Goal: Transaction & Acquisition: Obtain resource

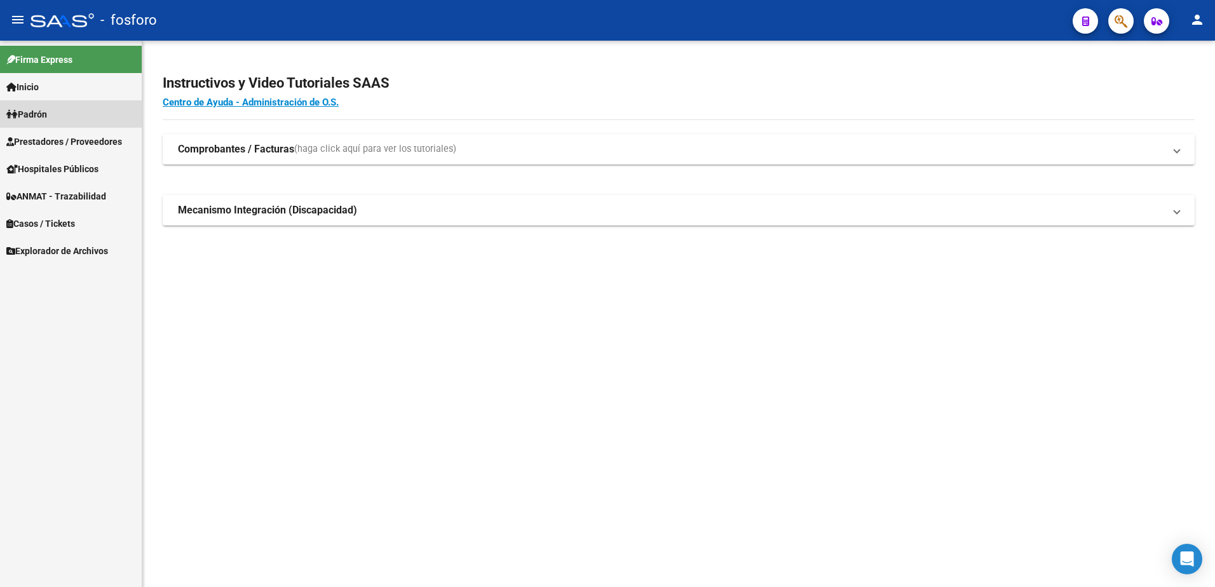
drag, startPoint x: 33, startPoint y: 116, endPoint x: 50, endPoint y: 115, distance: 17.2
click at [33, 116] on span "Padrón" at bounding box center [26, 114] width 41 height 14
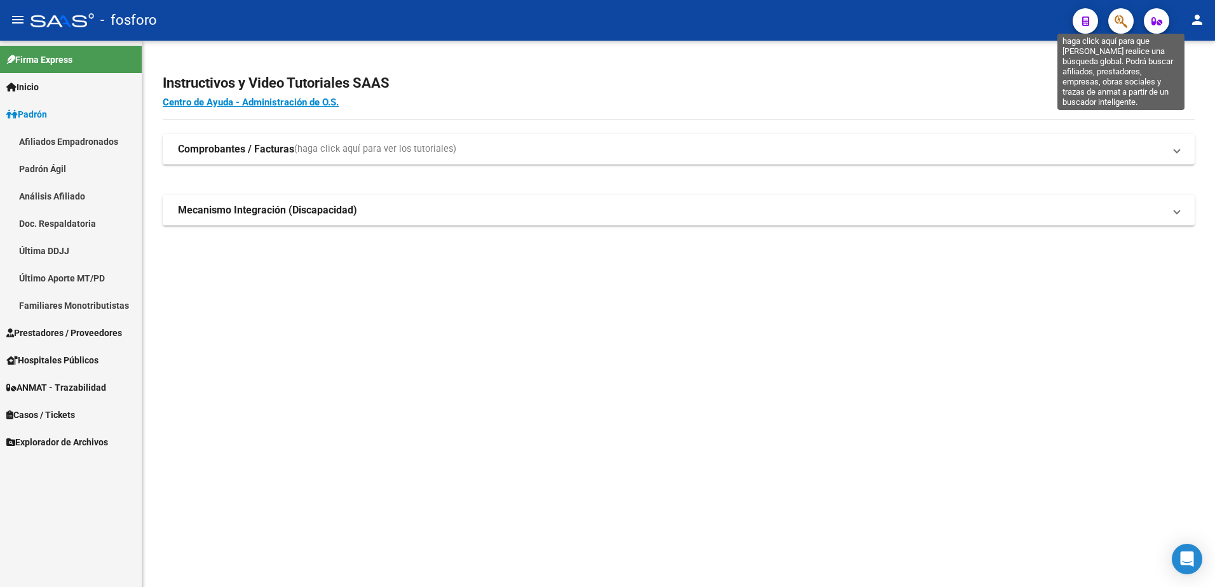
click at [1122, 25] on icon "button" at bounding box center [1121, 21] width 13 height 15
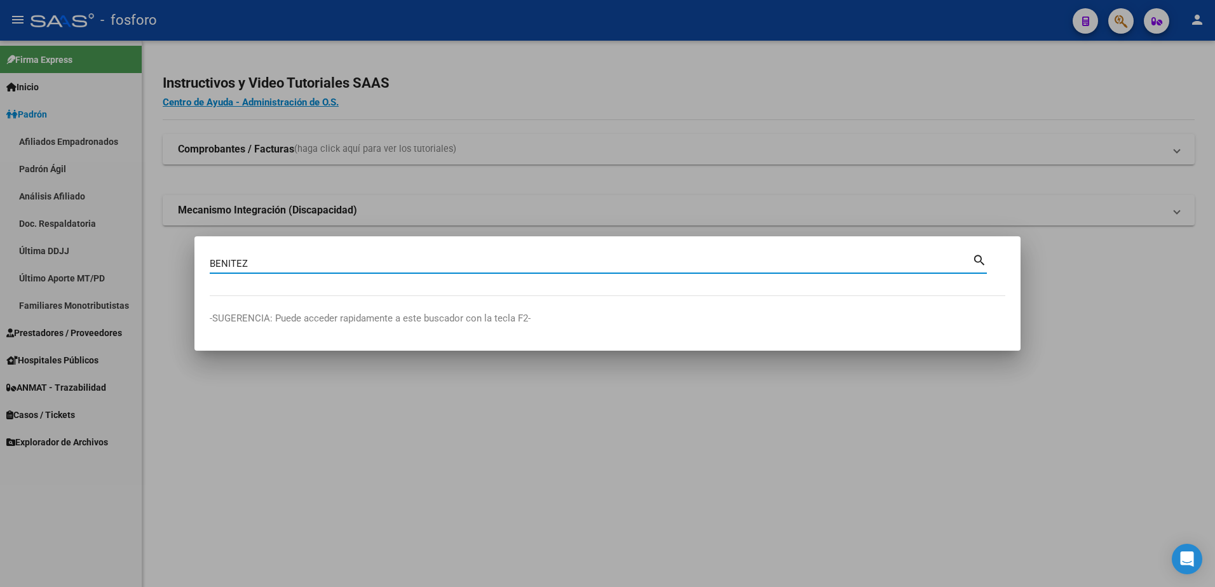
type input "BENITEZ"
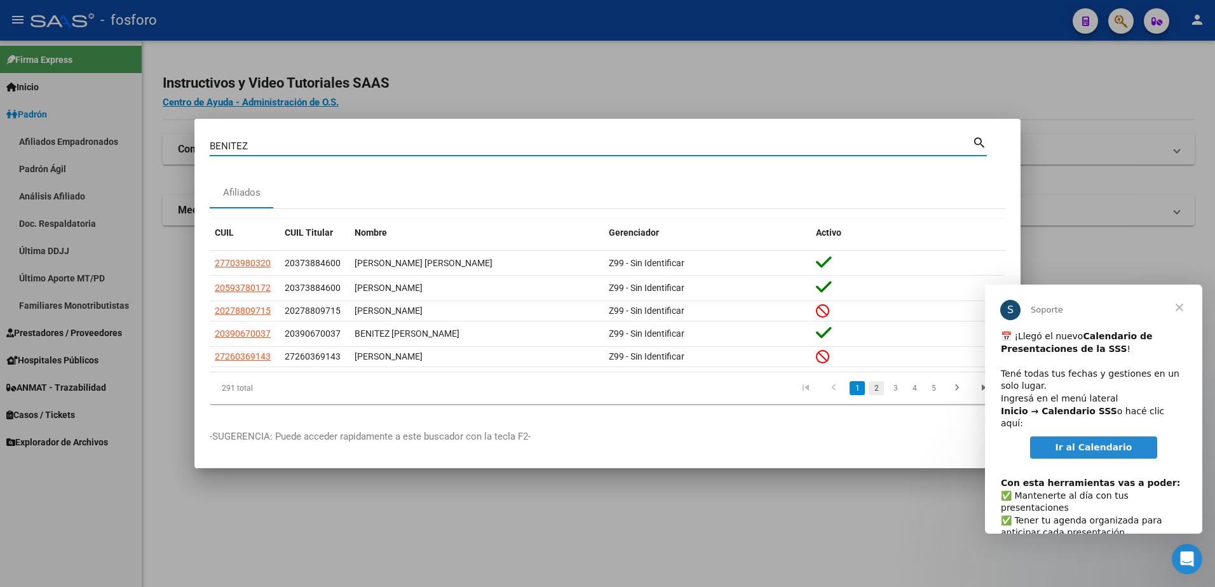
click at [880, 393] on link "2" at bounding box center [876, 388] width 15 height 14
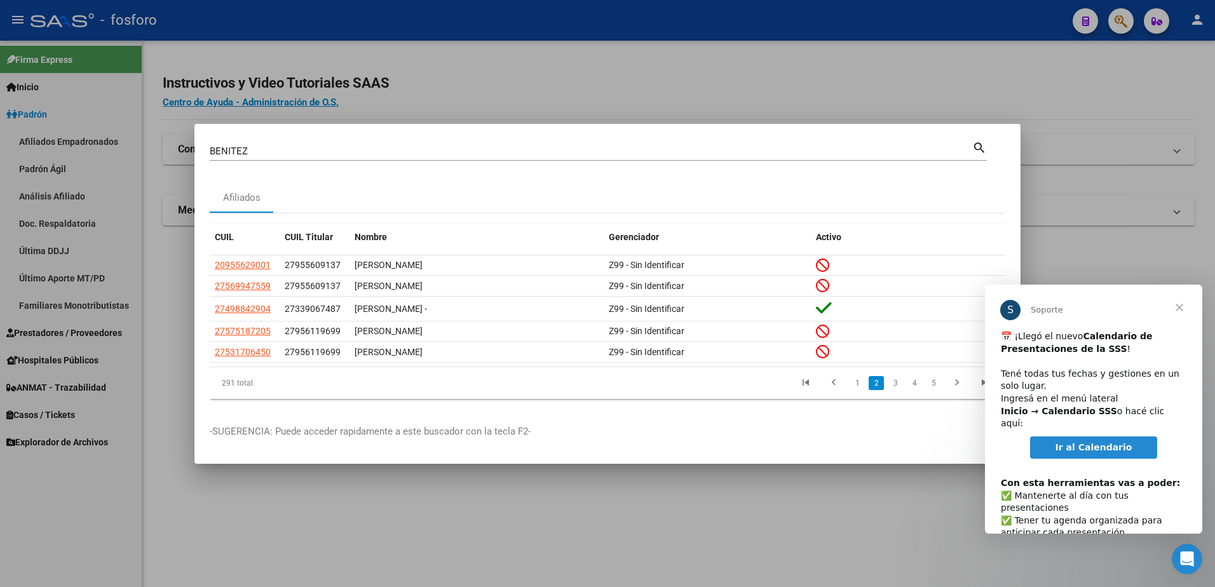
click at [897, 393] on li "3" at bounding box center [895, 383] width 19 height 22
click at [896, 386] on link "3" at bounding box center [895, 383] width 15 height 14
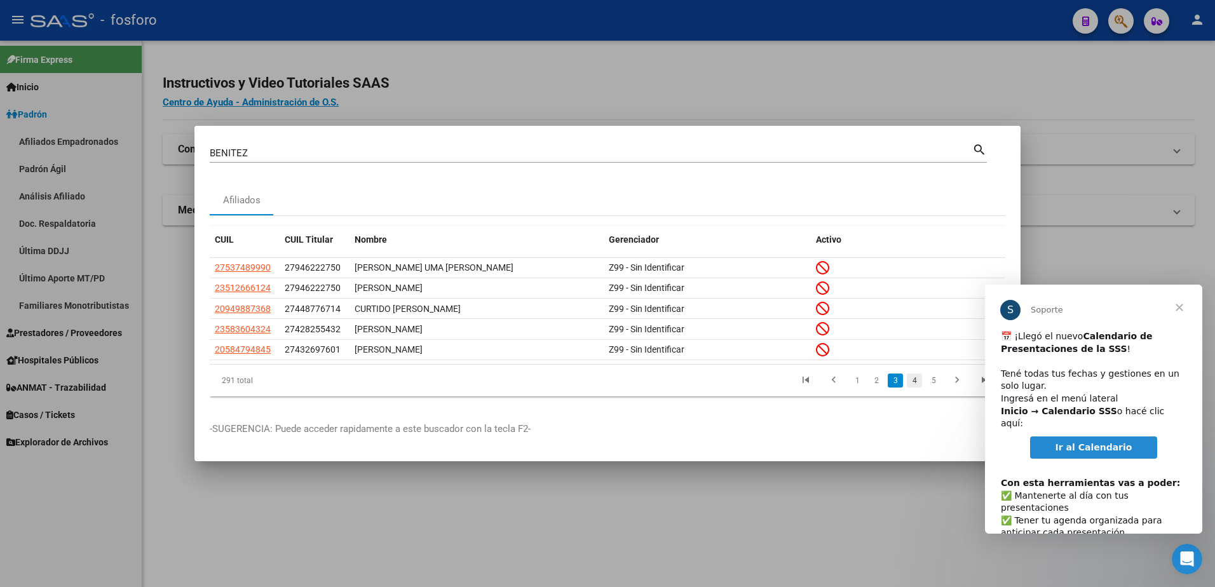
click at [911, 383] on link "4" at bounding box center [914, 381] width 15 height 14
click at [931, 383] on link "6" at bounding box center [933, 381] width 15 height 14
click at [917, 381] on link "7" at bounding box center [914, 381] width 15 height 14
click at [918, 381] on link "8" at bounding box center [914, 381] width 15 height 14
click at [918, 381] on link "9" at bounding box center [913, 381] width 15 height 14
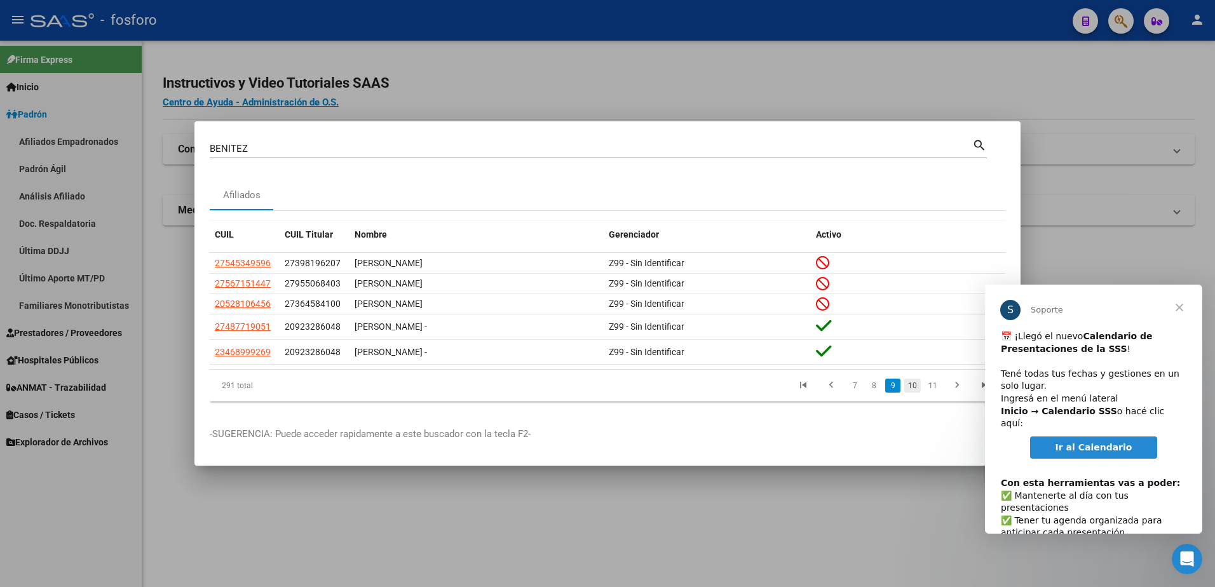
click at [913, 387] on link "10" at bounding box center [912, 386] width 17 height 14
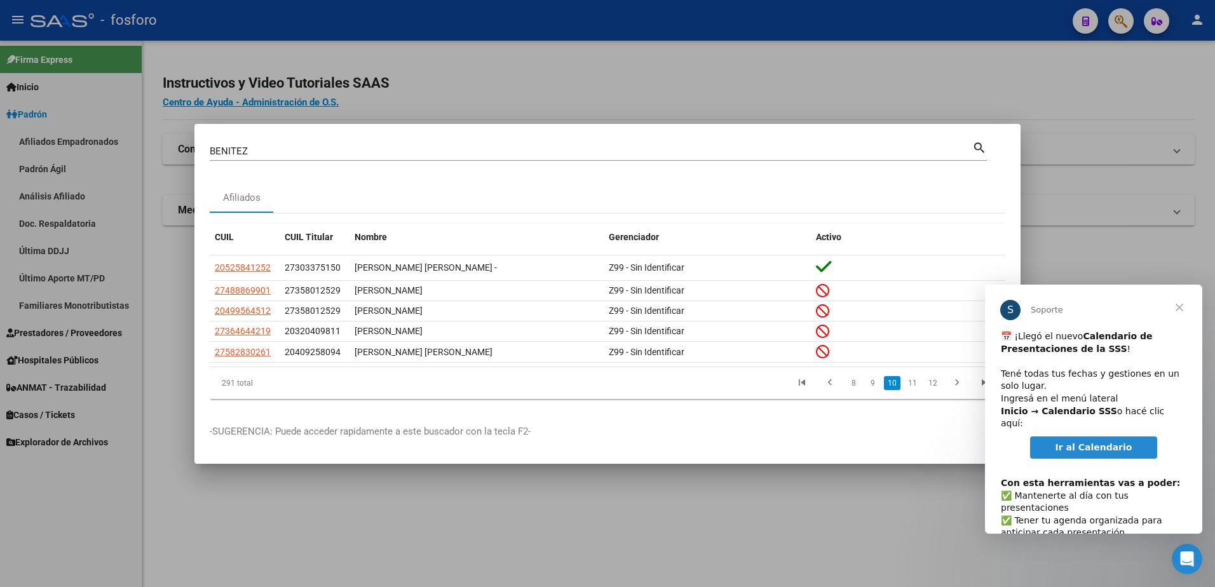
click at [913, 387] on link "11" at bounding box center [912, 383] width 17 height 14
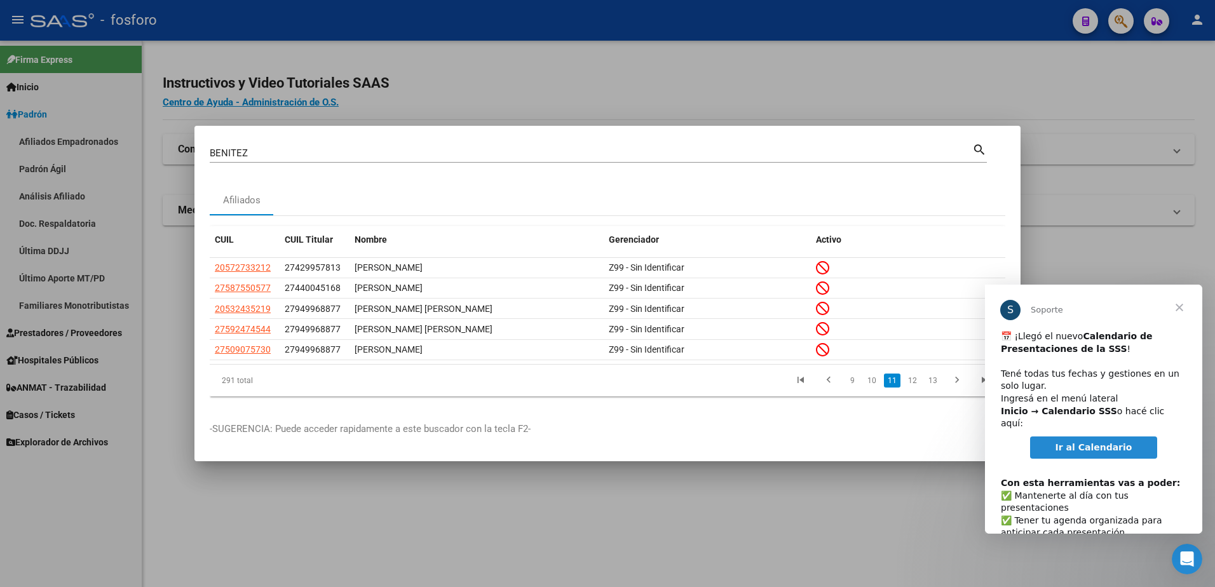
click at [913, 387] on link "12" at bounding box center [912, 381] width 17 height 14
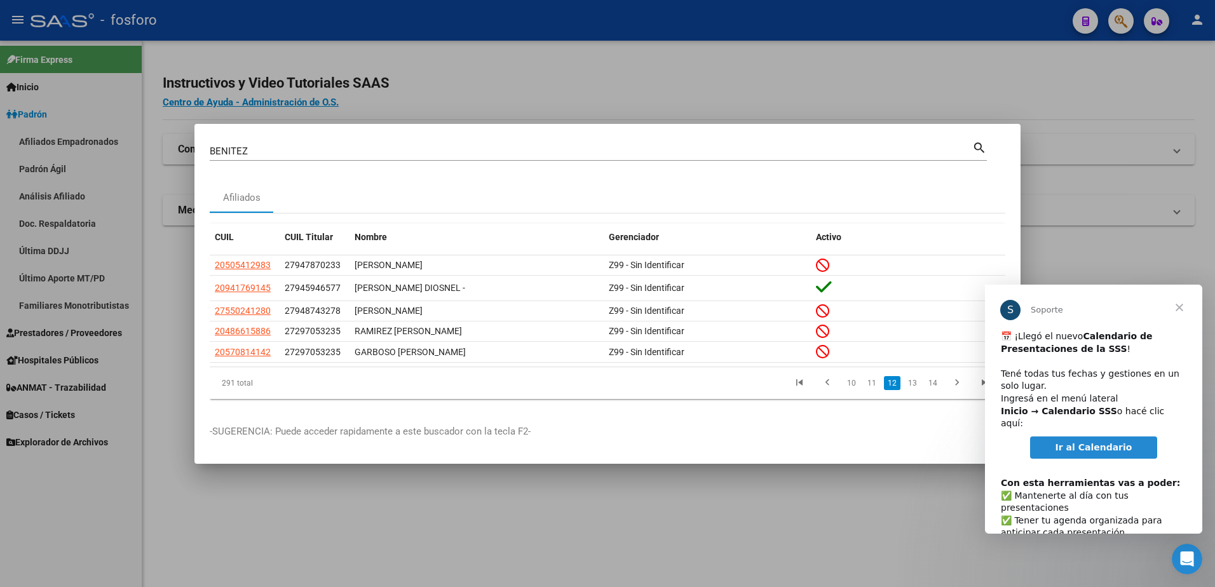
click at [913, 387] on link "13" at bounding box center [912, 383] width 17 height 14
click at [913, 387] on link "14" at bounding box center [912, 383] width 17 height 14
click at [913, 387] on link "15" at bounding box center [912, 383] width 17 height 14
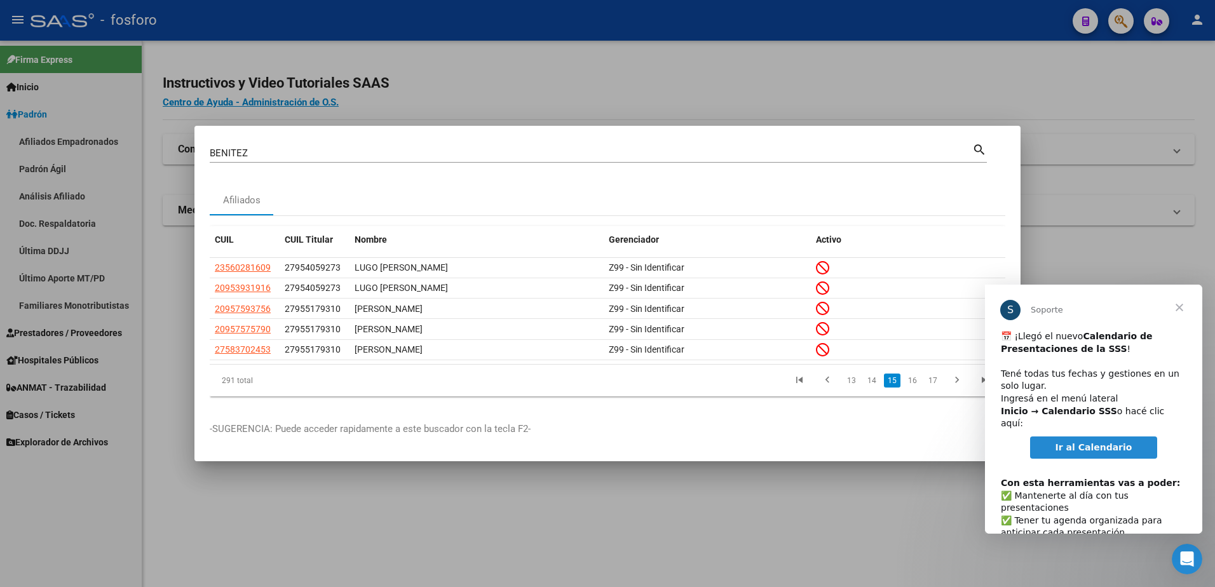
click at [913, 387] on link "16" at bounding box center [912, 381] width 17 height 14
click at [913, 387] on link "17" at bounding box center [912, 381] width 17 height 14
click at [913, 387] on link "18" at bounding box center [912, 381] width 17 height 14
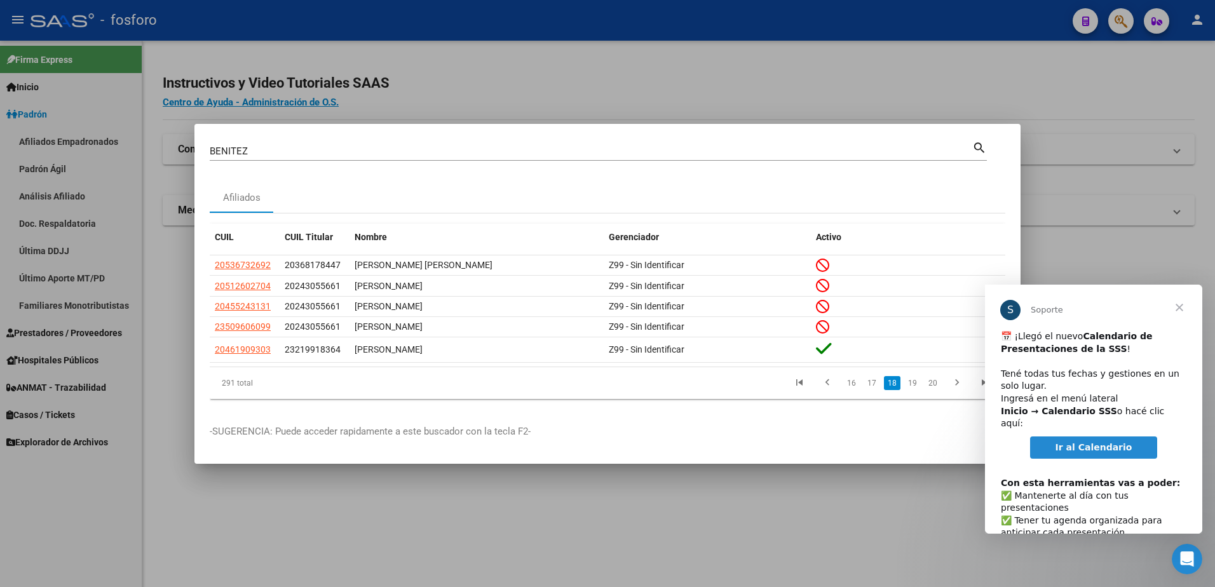
click at [913, 387] on link "19" at bounding box center [912, 383] width 17 height 14
click at [911, 386] on link "20" at bounding box center [912, 383] width 17 height 14
click at [914, 386] on link "21" at bounding box center [912, 383] width 17 height 14
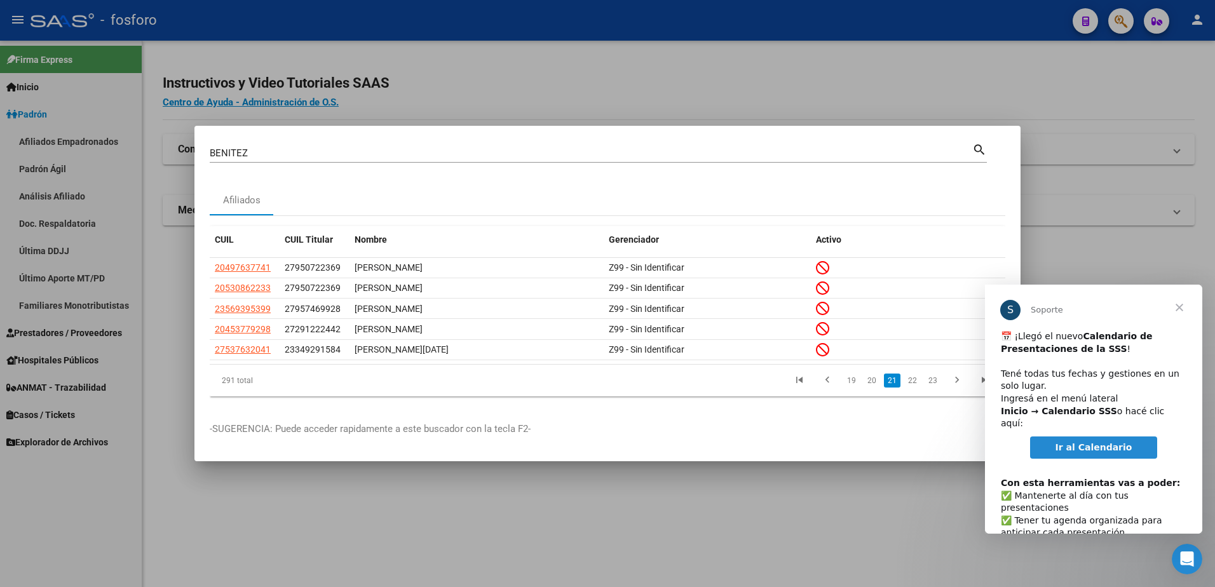
click at [914, 386] on link "22" at bounding box center [912, 381] width 17 height 14
click at [914, 386] on link "23" at bounding box center [912, 381] width 17 height 14
click at [914, 386] on link "24" at bounding box center [912, 381] width 17 height 14
click at [914, 386] on link "25" at bounding box center [912, 381] width 17 height 14
click at [914, 386] on link "26" at bounding box center [912, 381] width 17 height 14
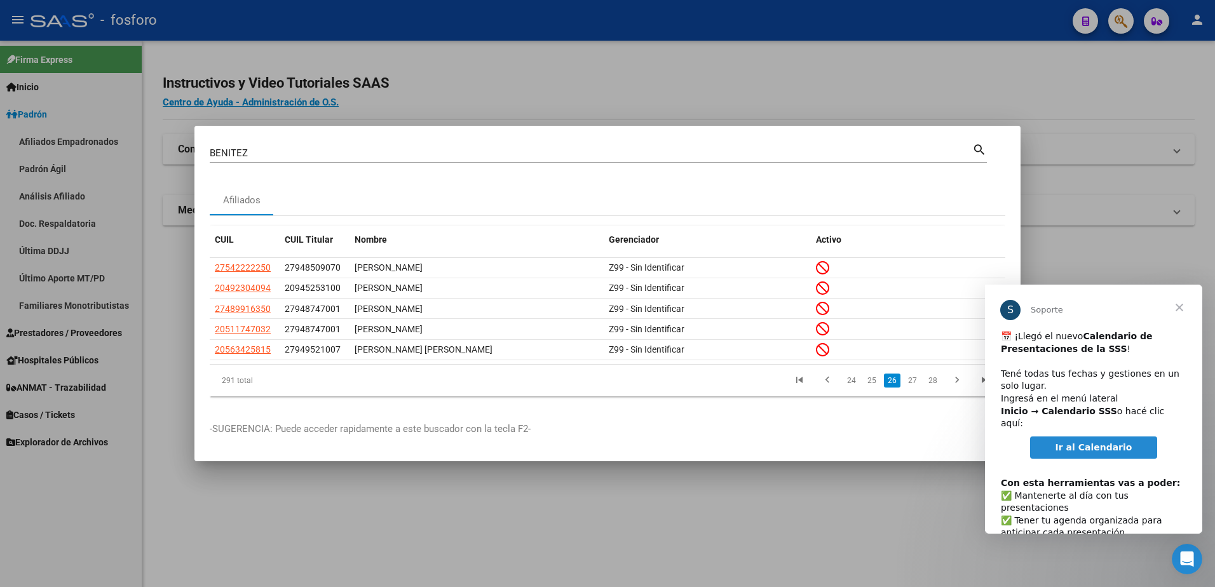
click at [914, 386] on link "27" at bounding box center [912, 381] width 17 height 14
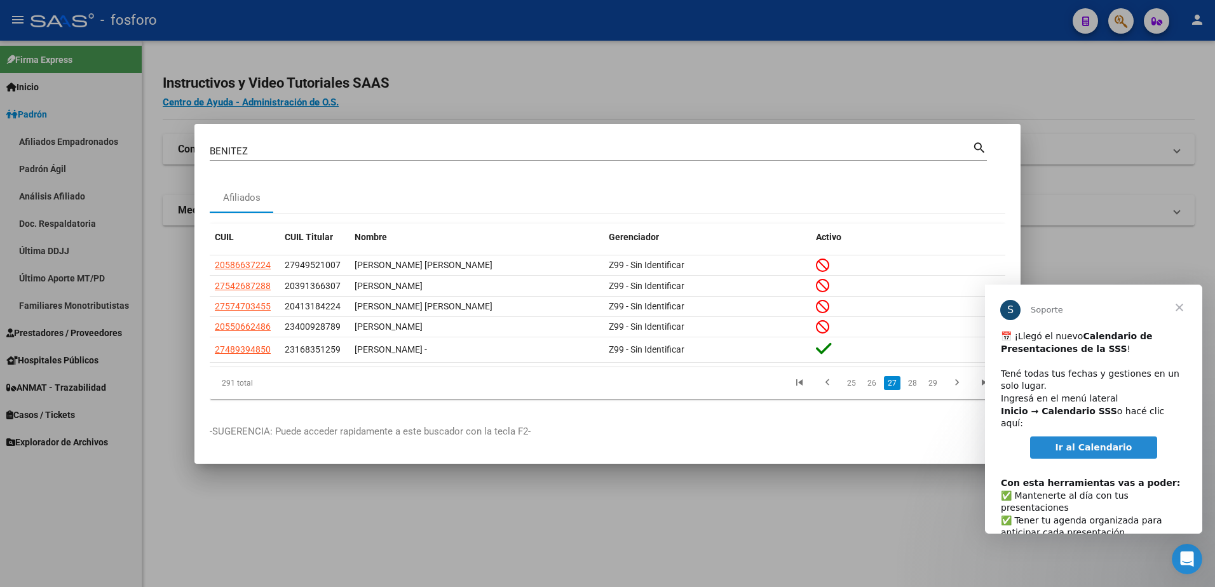
click at [914, 386] on link "28" at bounding box center [912, 383] width 17 height 14
click at [914, 386] on link "29" at bounding box center [912, 383] width 17 height 14
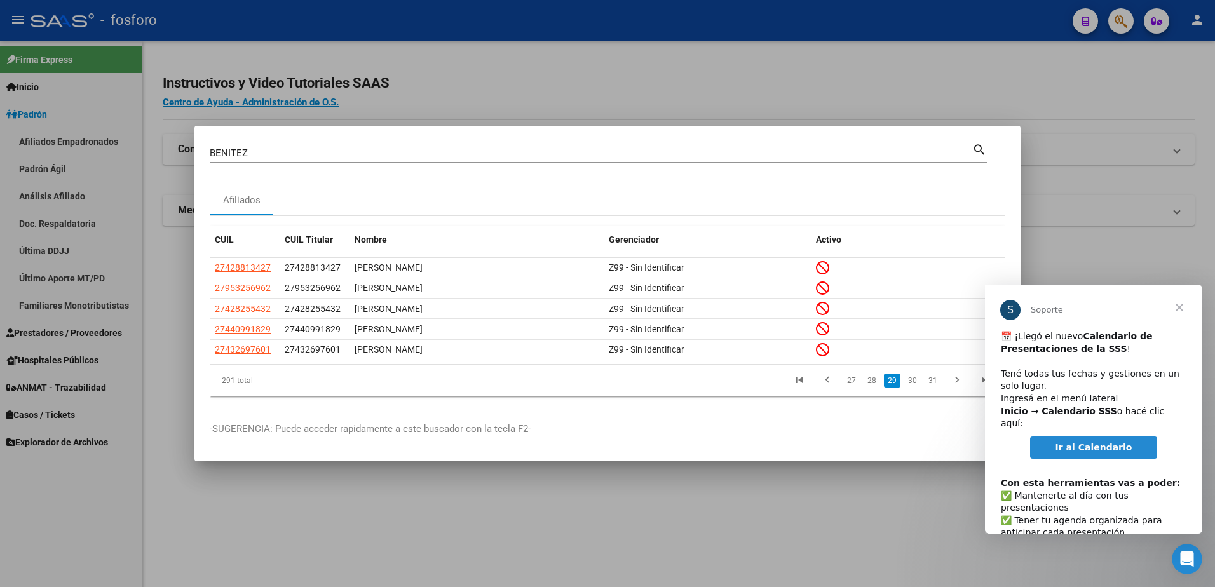
click at [914, 386] on link "30" at bounding box center [912, 381] width 17 height 14
click at [914, 386] on link "31" at bounding box center [912, 381] width 17 height 14
click at [914, 386] on link "32" at bounding box center [912, 381] width 17 height 14
click at [914, 386] on link "33" at bounding box center [912, 381] width 17 height 14
click at [914, 386] on link "34" at bounding box center [912, 381] width 17 height 14
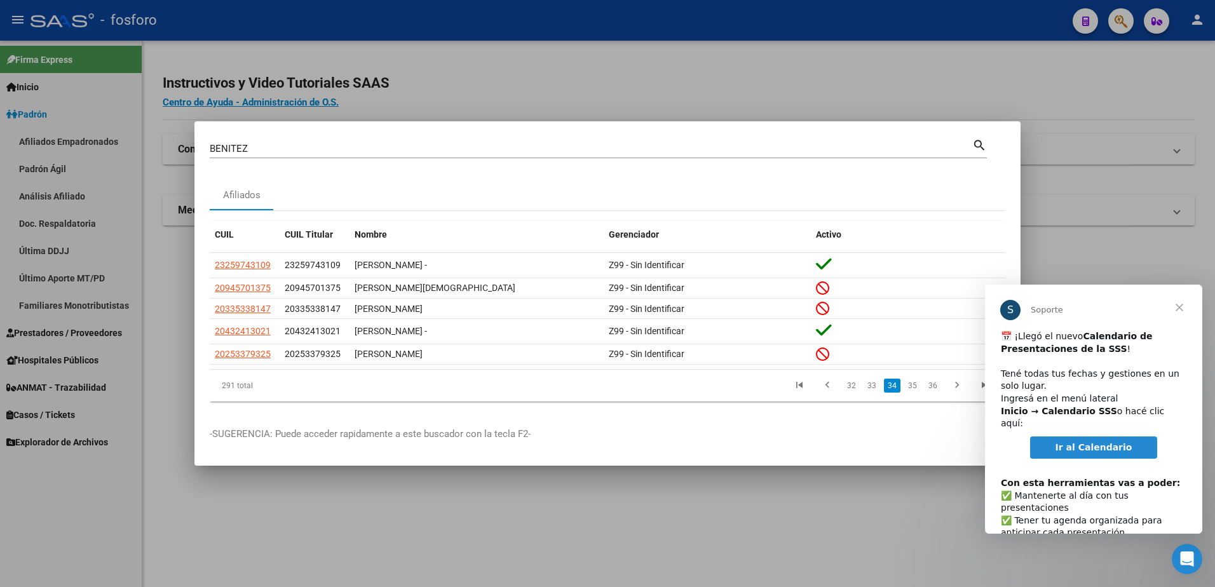
click at [914, 386] on link "35" at bounding box center [912, 386] width 17 height 14
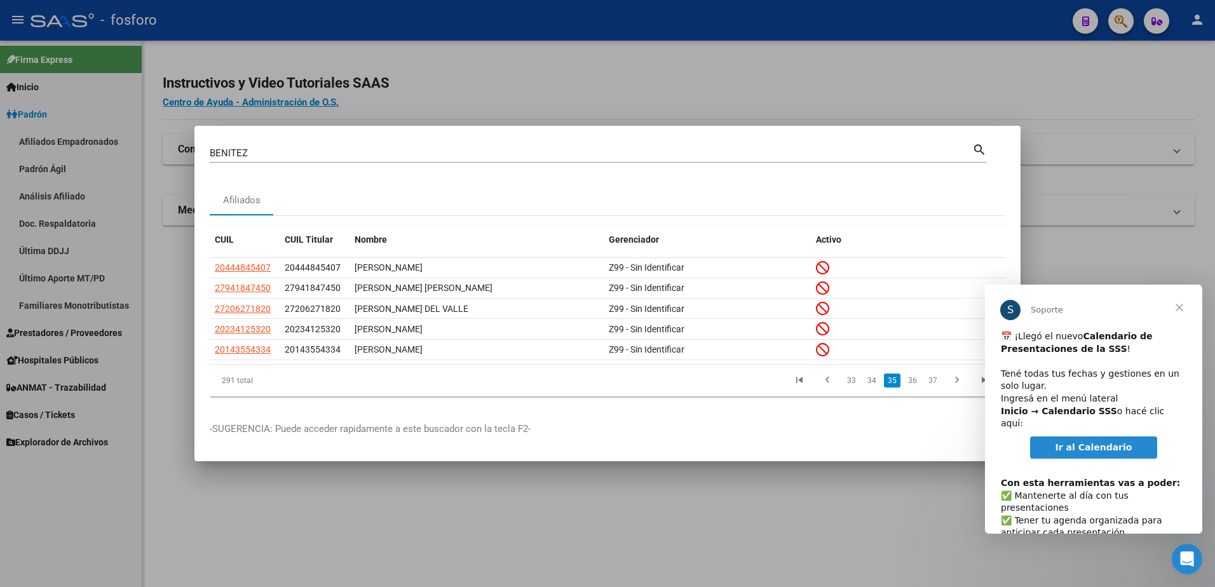
click at [914, 386] on link "36" at bounding box center [912, 381] width 17 height 14
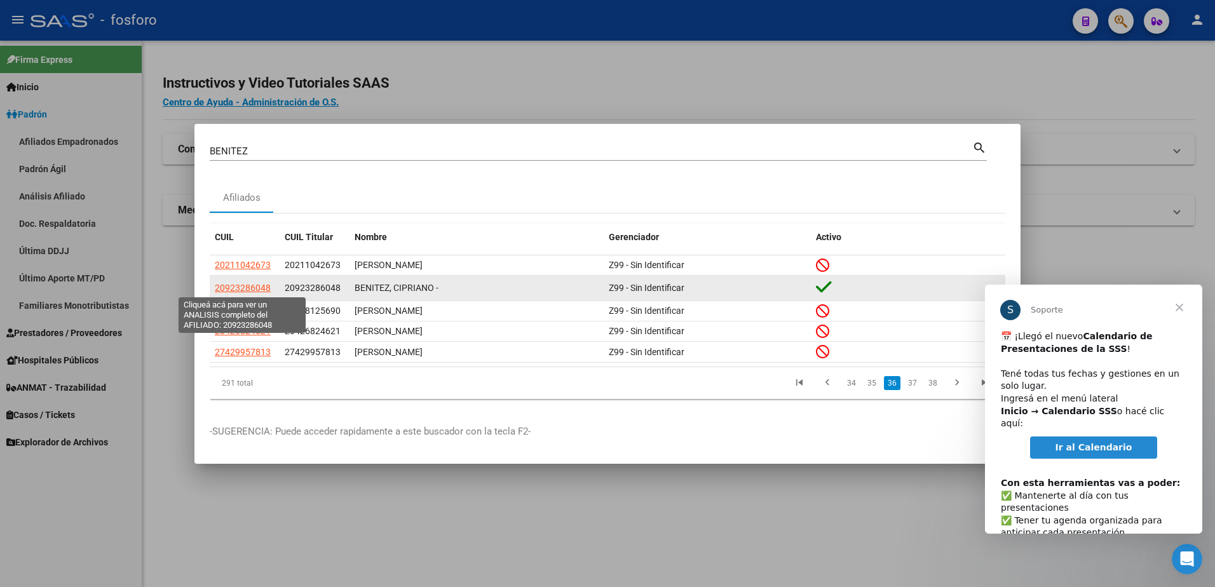
click at [239, 287] on span "20923286048" at bounding box center [243, 288] width 56 height 10
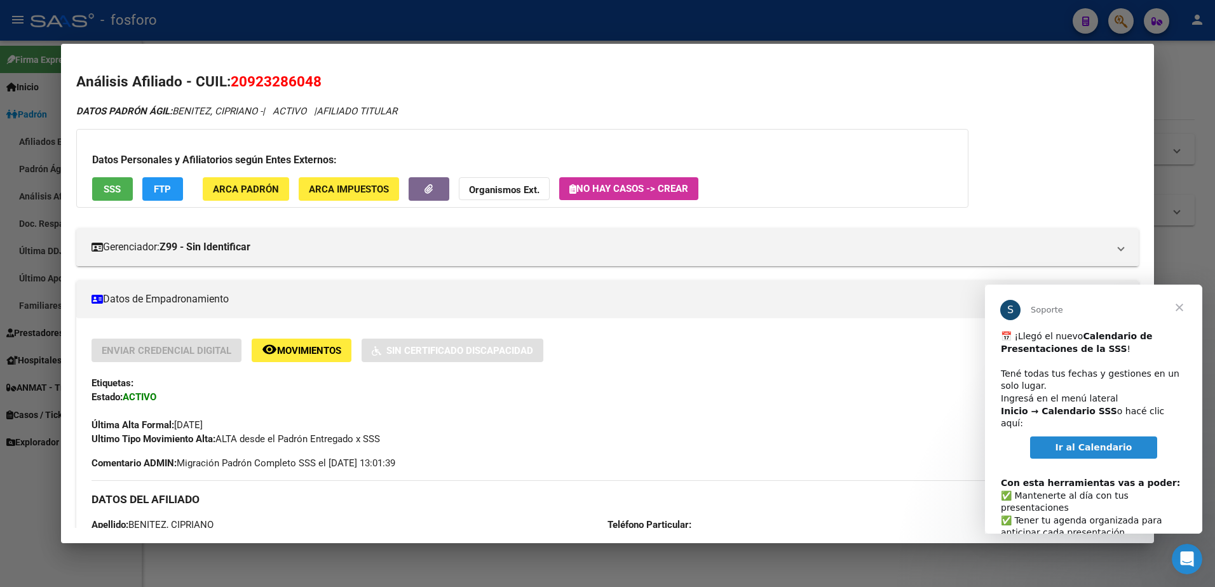
click at [1193, 79] on div at bounding box center [607, 293] width 1215 height 587
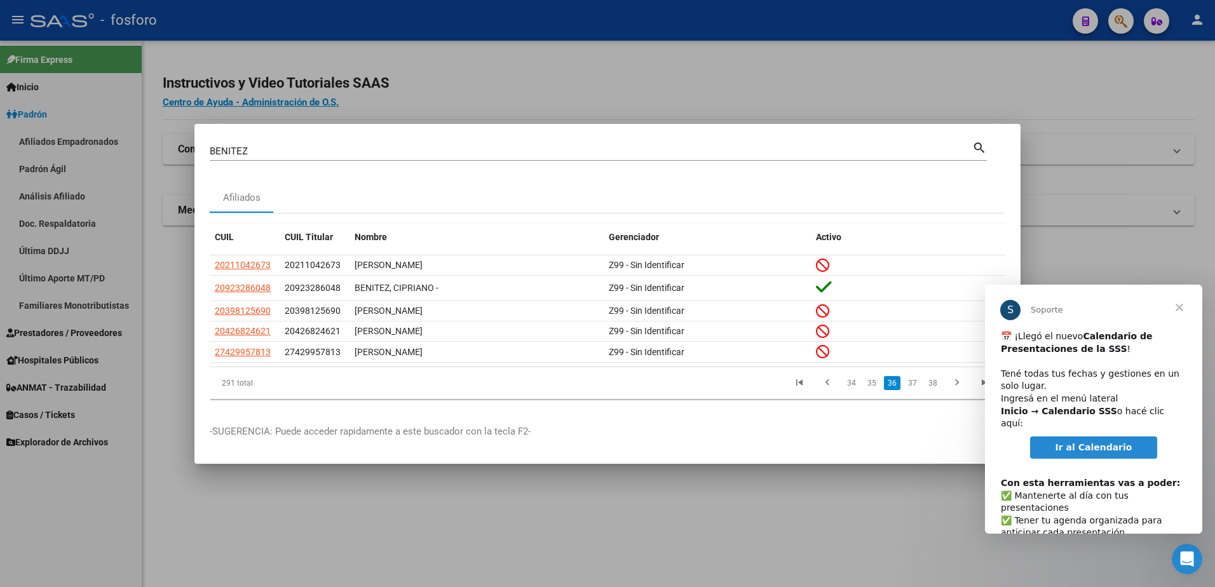
click at [1063, 106] on div at bounding box center [607, 293] width 1215 height 587
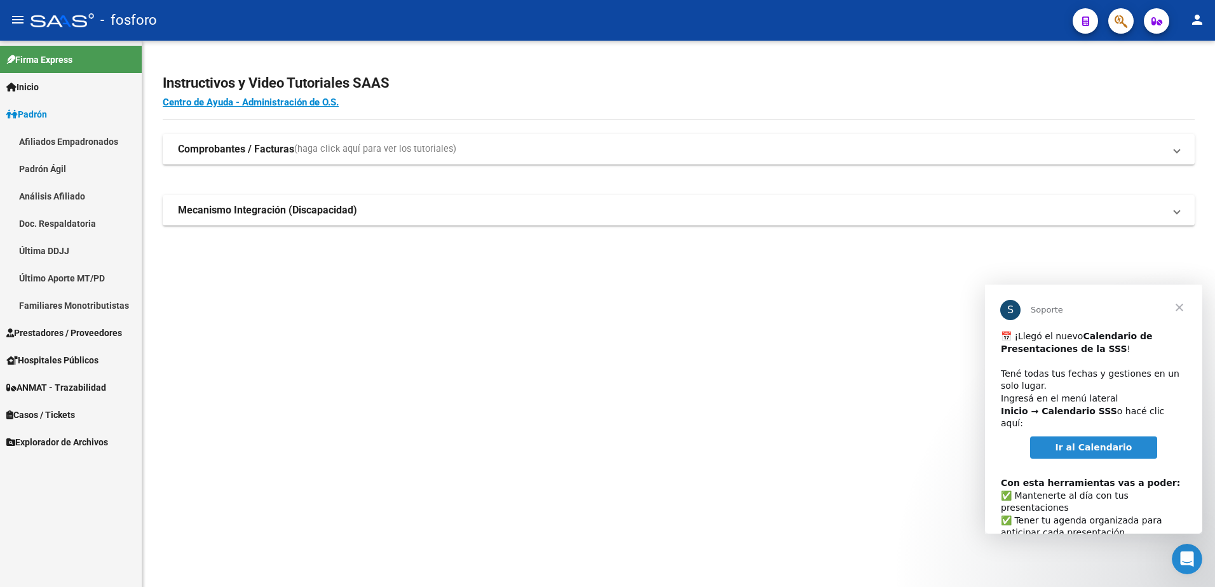
click at [88, 304] on link "Familiares Monotributistas" at bounding box center [71, 305] width 142 height 27
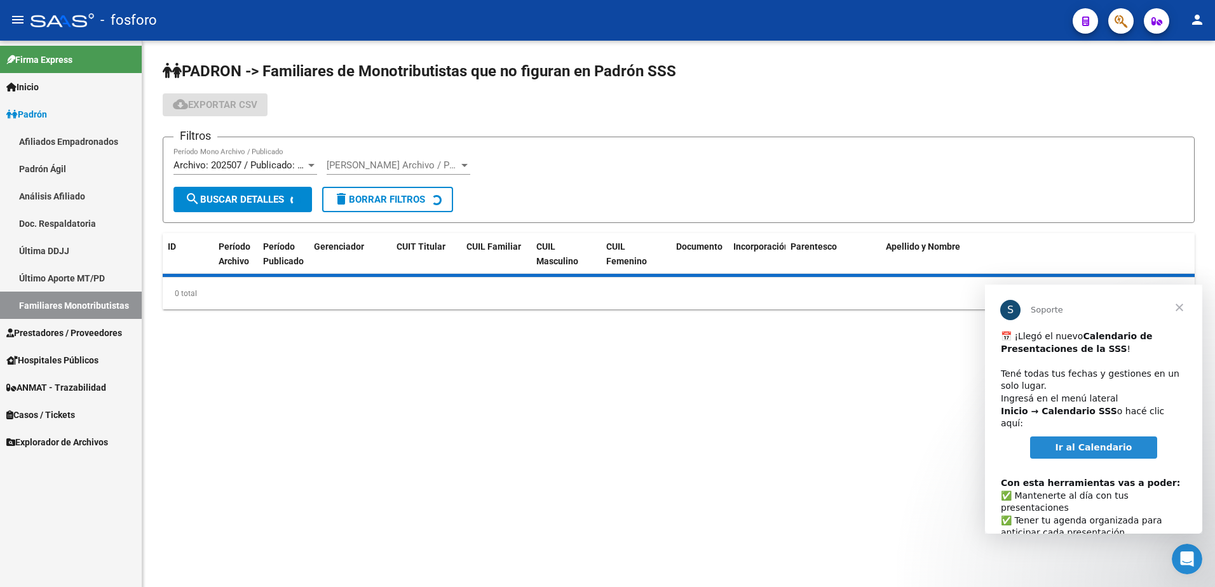
click at [93, 332] on span "Prestadores / Proveedores" at bounding box center [64, 333] width 116 height 14
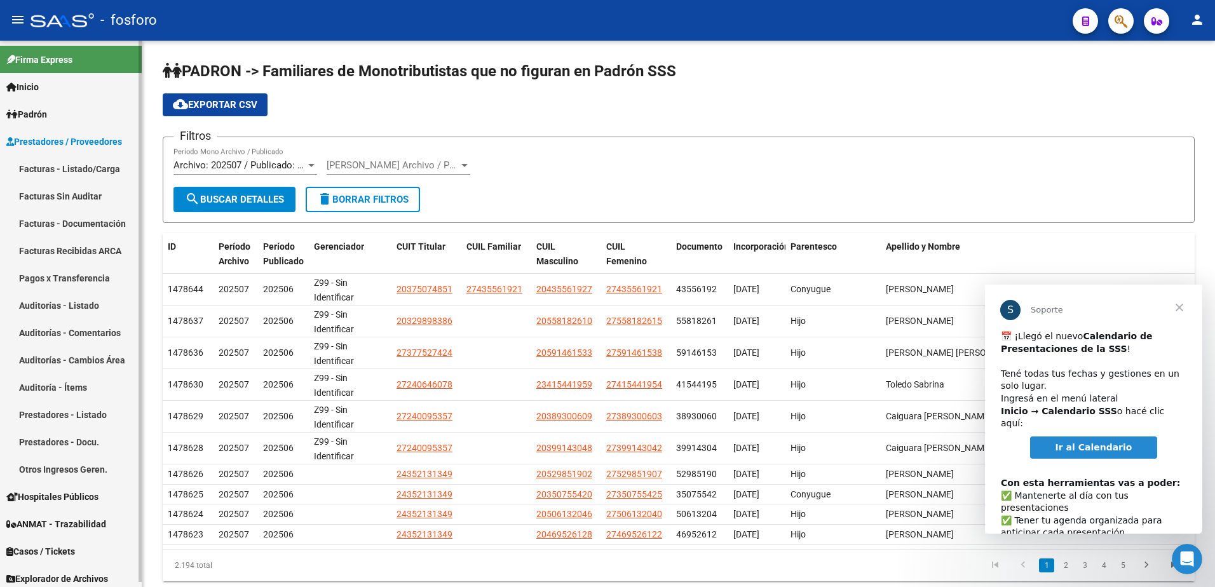
click at [78, 164] on link "Facturas - Listado/Carga" at bounding box center [71, 168] width 142 height 27
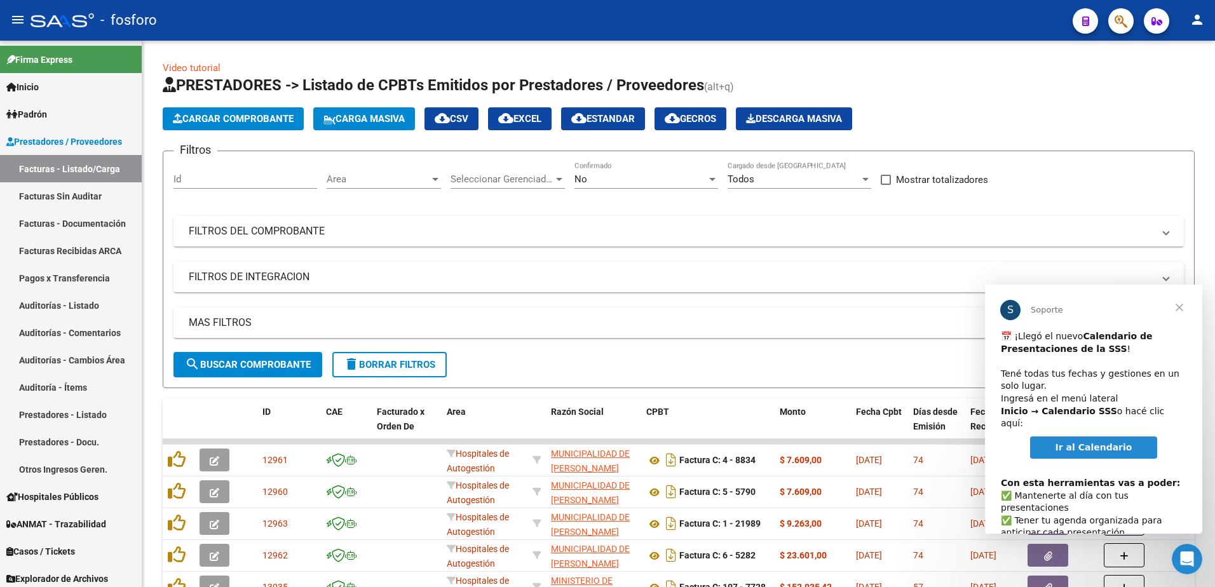
click at [1183, 310] on span "Cerrar" at bounding box center [1180, 308] width 46 height 46
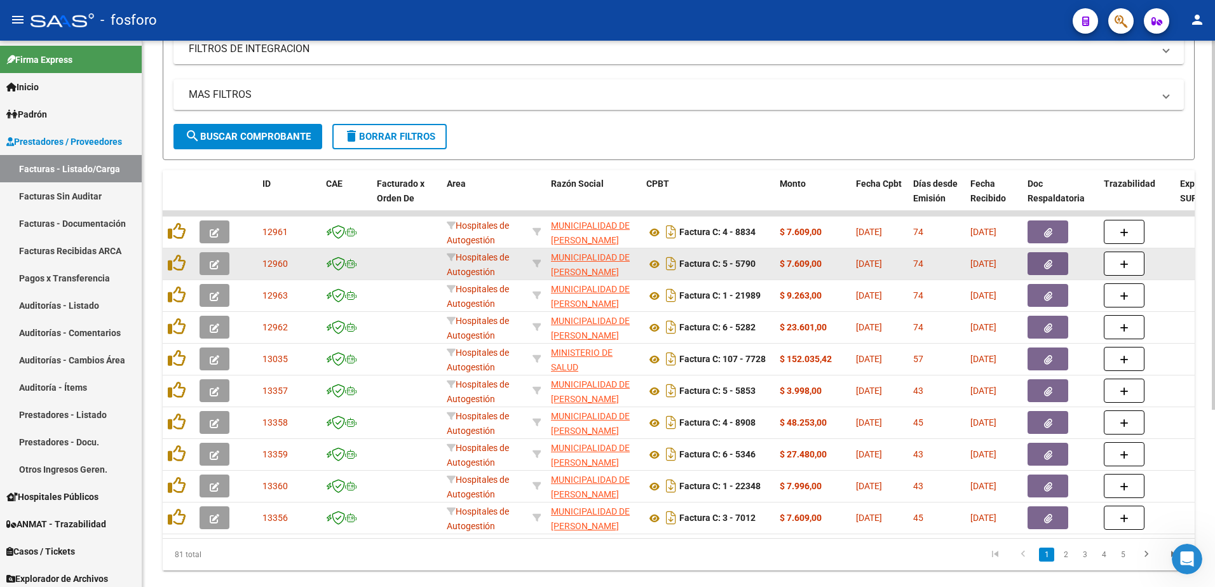
scroll to position [254, 0]
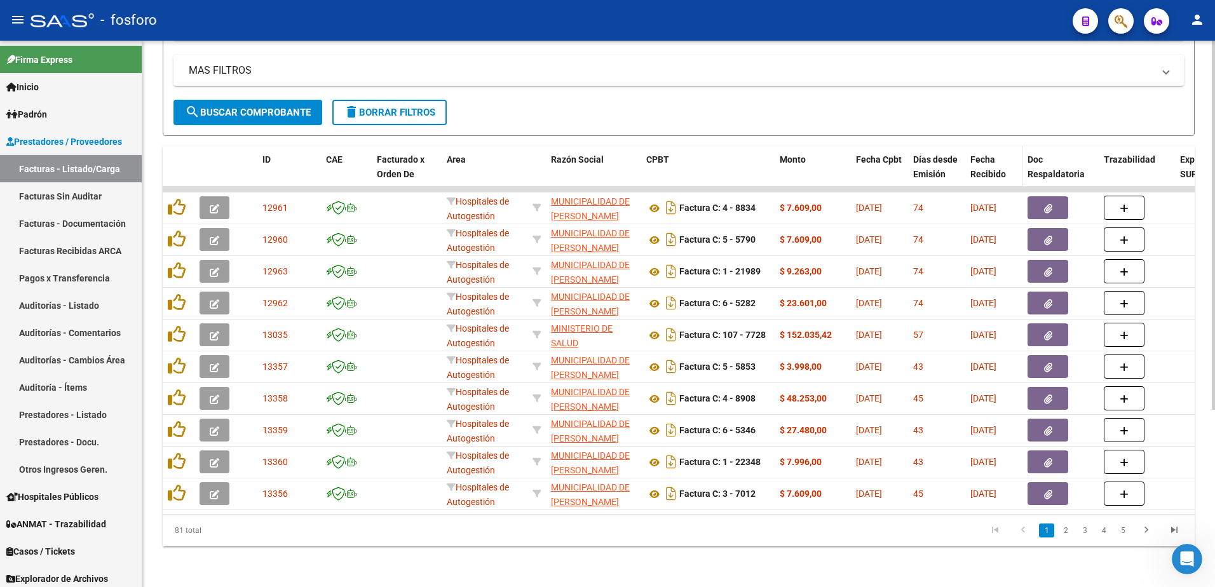
click at [995, 166] on span "Fecha Recibido" at bounding box center [988, 166] width 36 height 25
click at [1070, 538] on link "2" at bounding box center [1065, 531] width 15 height 14
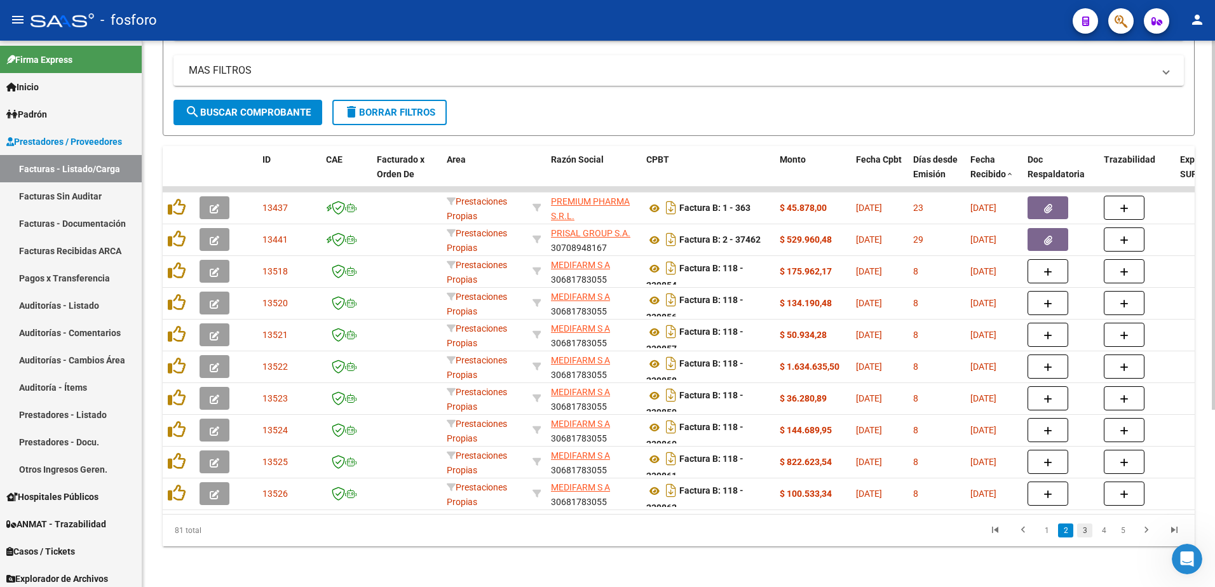
click at [1081, 538] on link "3" at bounding box center [1084, 531] width 15 height 14
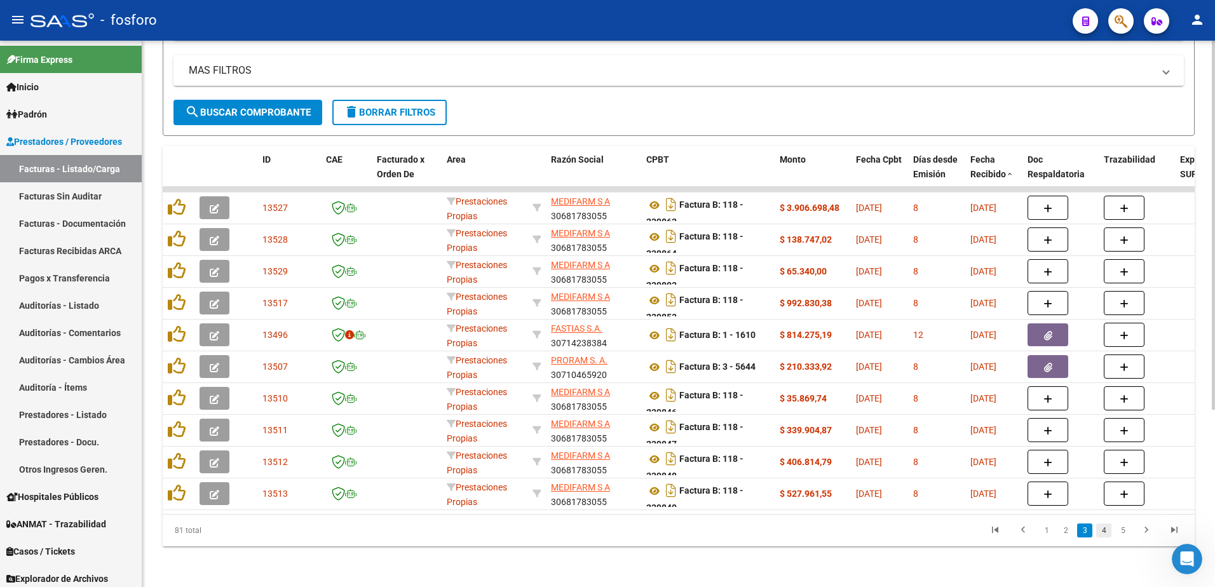
click at [1105, 538] on link "4" at bounding box center [1103, 531] width 15 height 14
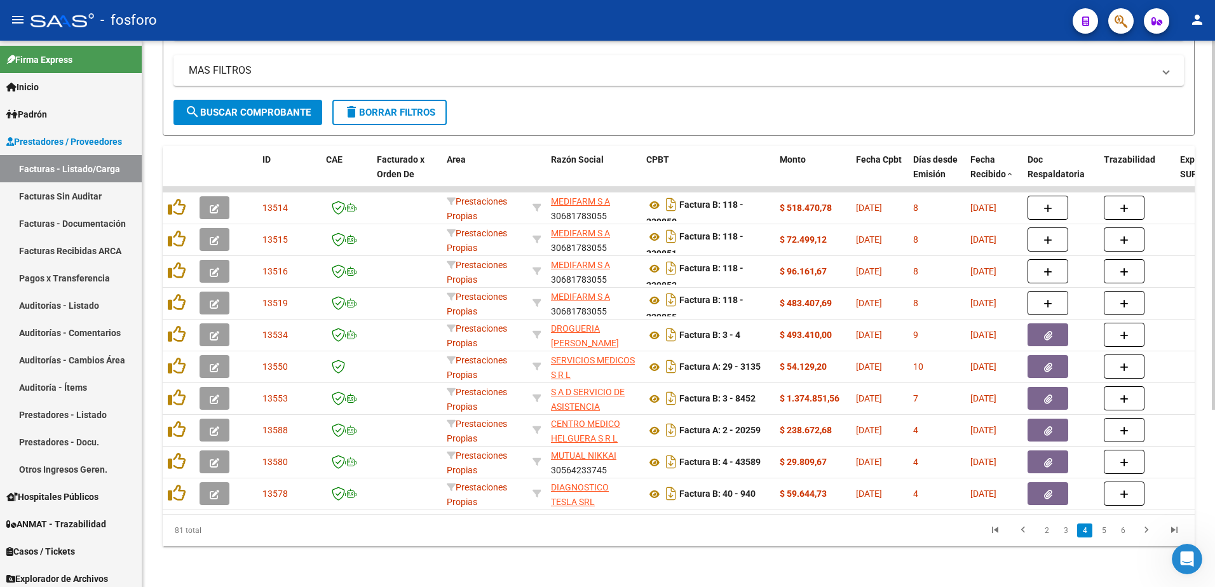
click at [1102, 538] on link "5" at bounding box center [1103, 531] width 15 height 14
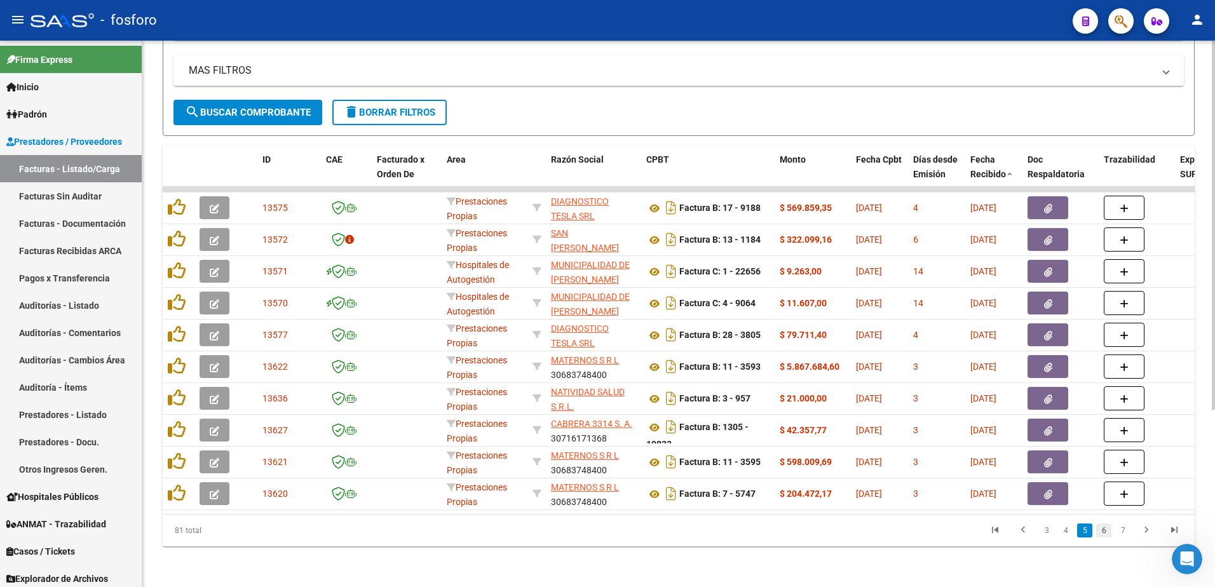
click at [1107, 536] on link "6" at bounding box center [1103, 531] width 15 height 14
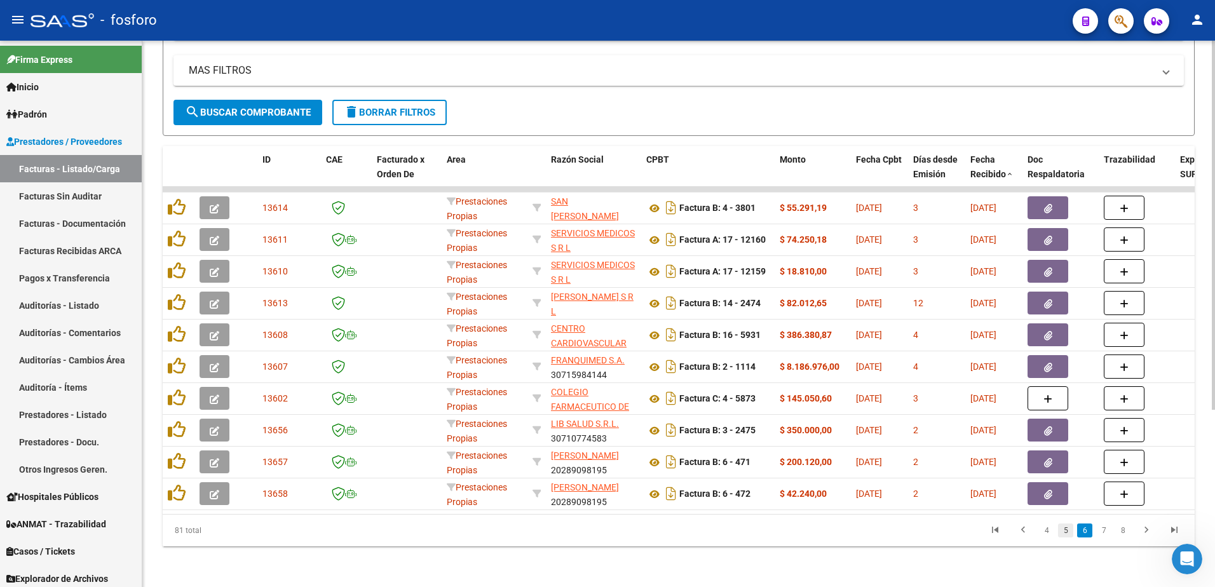
click at [1073, 538] on link "5" at bounding box center [1065, 531] width 15 height 14
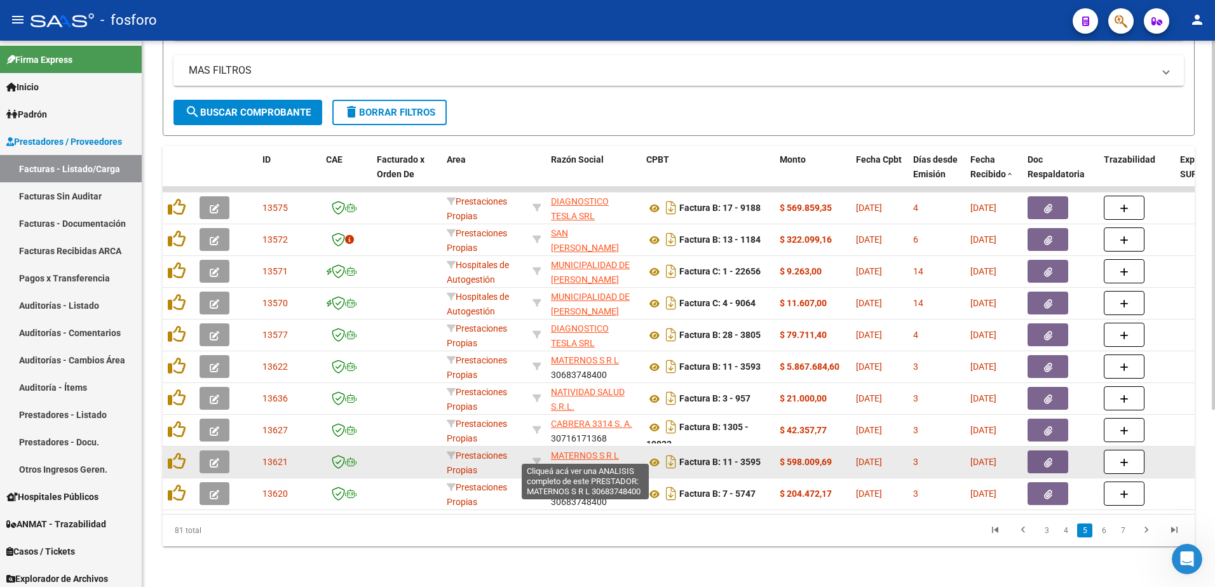
click at [569, 455] on span "MATERNOS S R L" at bounding box center [585, 456] width 68 height 10
type textarea "30683748400"
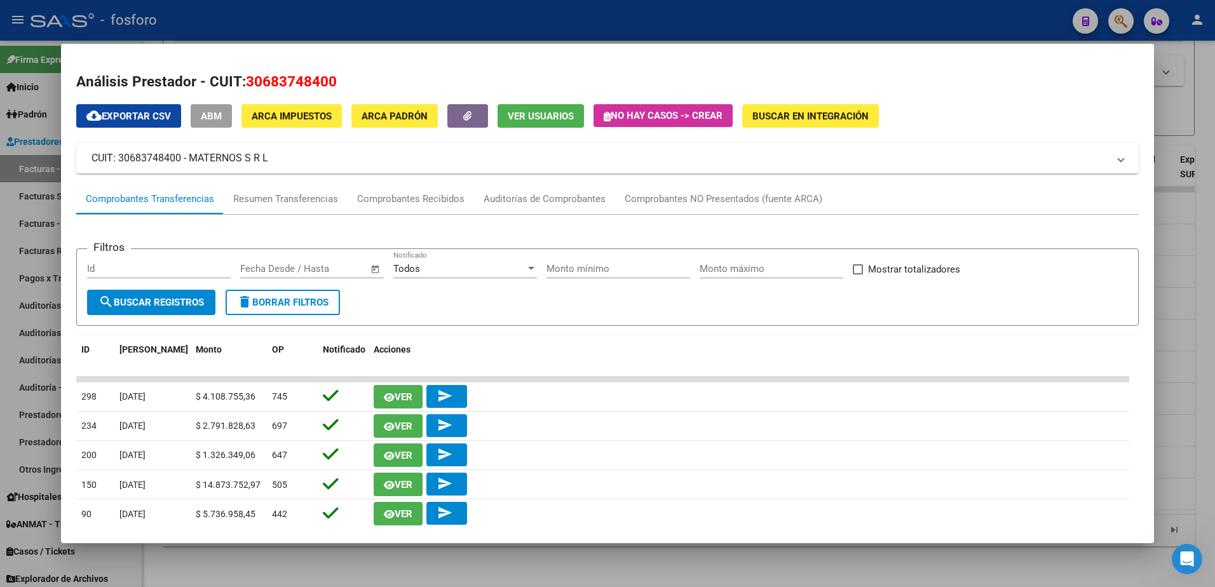
click at [1197, 58] on div at bounding box center [607, 293] width 1215 height 587
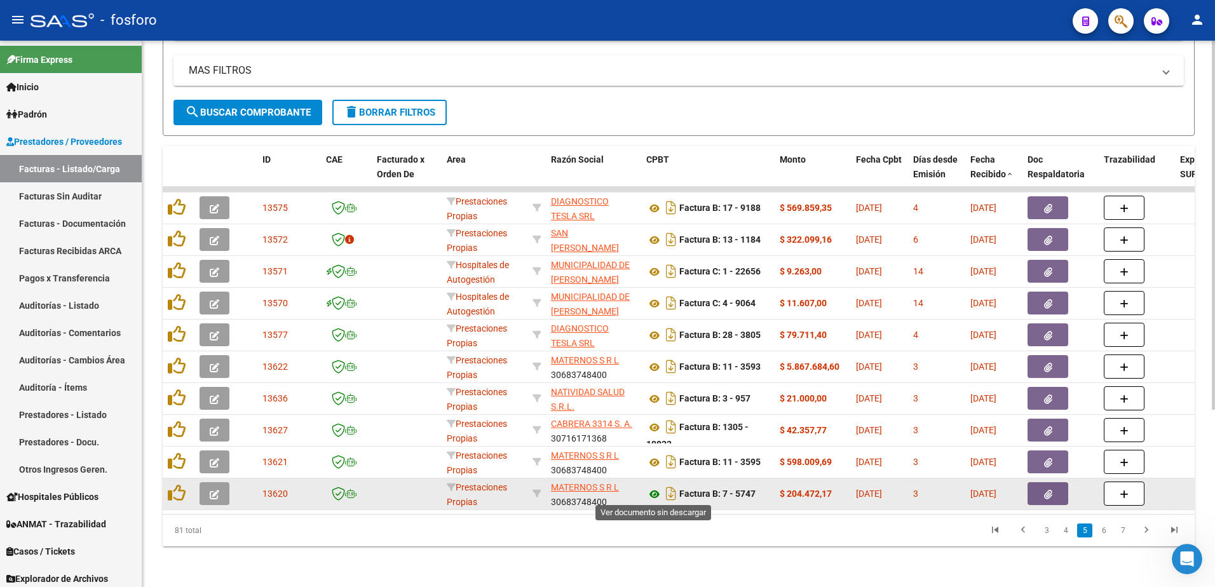
click at [651, 494] on icon at bounding box center [654, 494] width 17 height 15
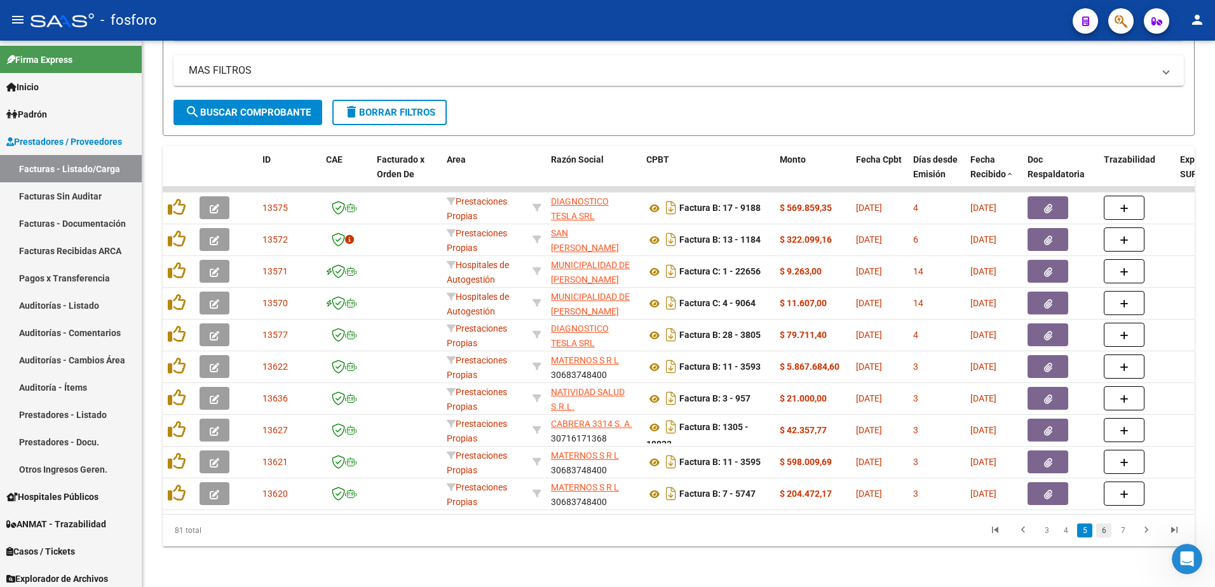
click at [1103, 538] on link "6" at bounding box center [1103, 531] width 15 height 14
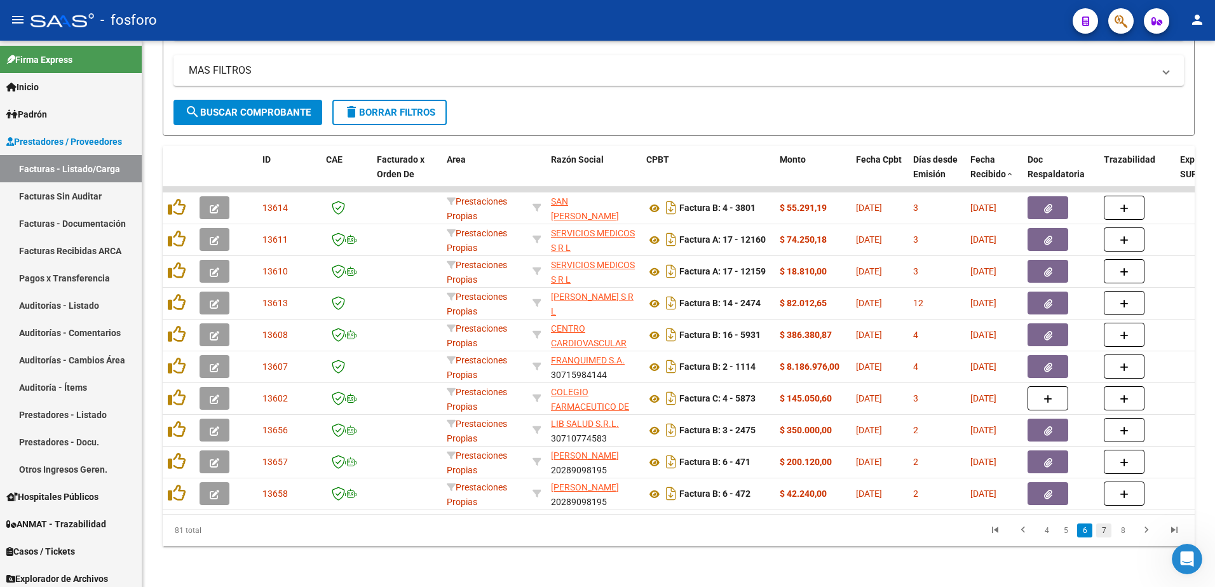
click at [1108, 538] on link "7" at bounding box center [1103, 531] width 15 height 14
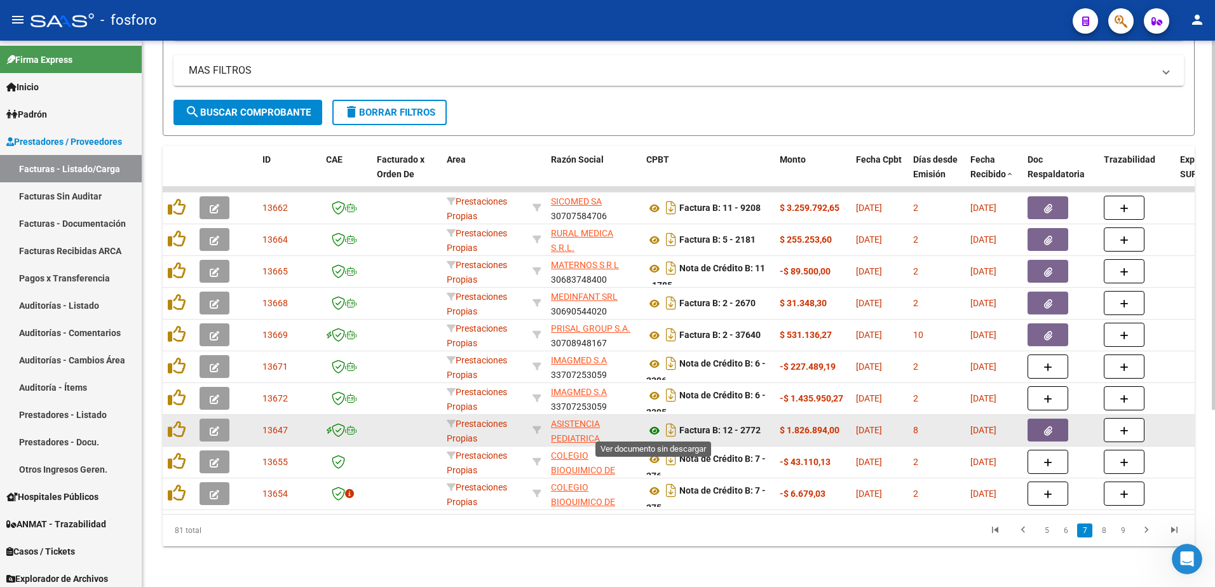
click at [655, 431] on icon at bounding box center [654, 430] width 17 height 15
click at [674, 430] on icon "Descargar documento" at bounding box center [671, 430] width 17 height 20
click at [1048, 426] on icon "button" at bounding box center [1048, 431] width 8 height 10
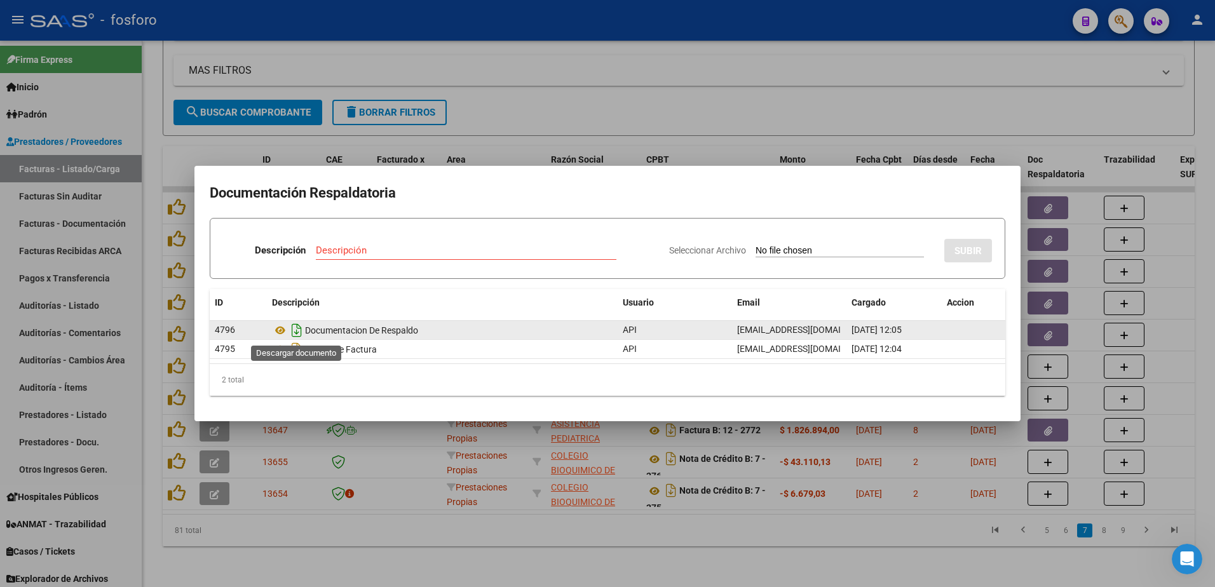
click at [295, 332] on icon "Descargar documento" at bounding box center [297, 330] width 17 height 20
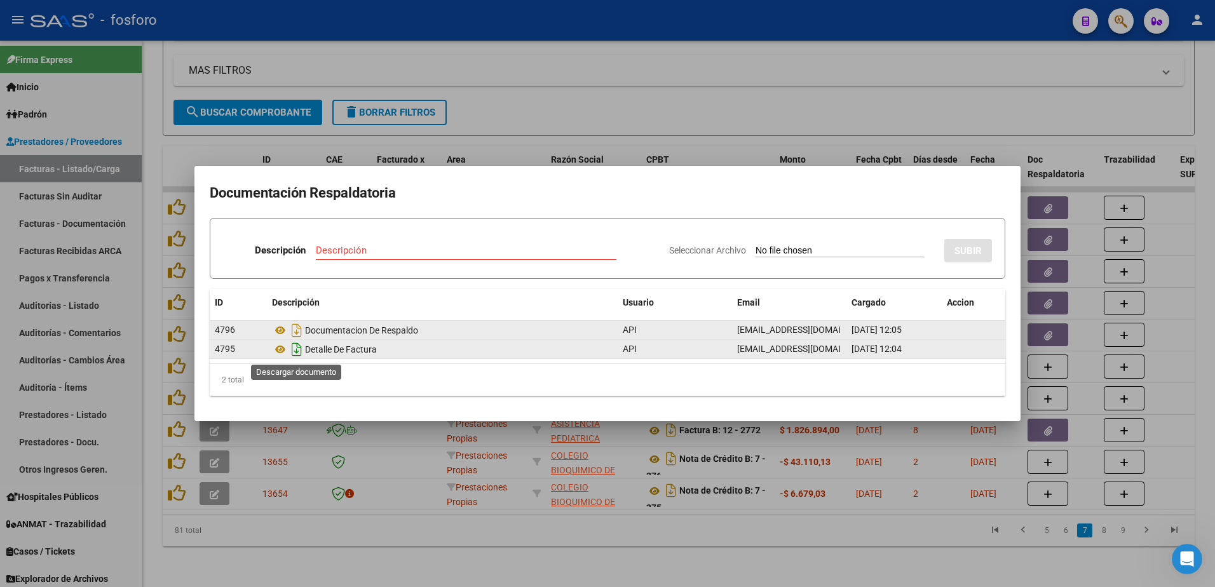
click at [294, 351] on icon "Descargar documento" at bounding box center [297, 349] width 17 height 20
click at [573, 107] on div at bounding box center [607, 293] width 1215 height 587
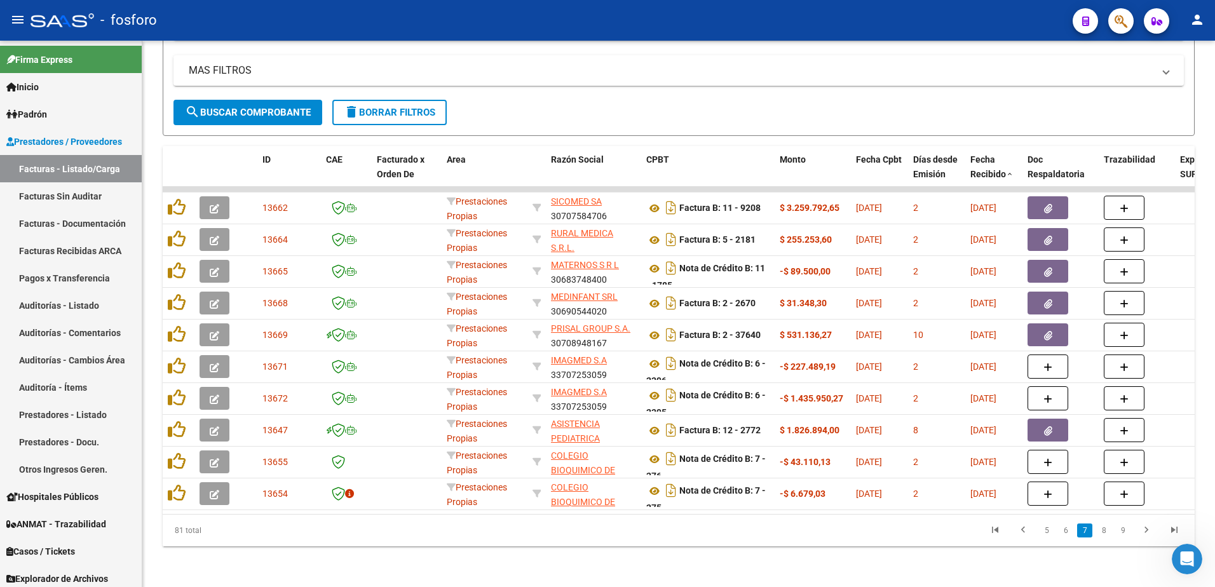
click at [1099, 538] on link "8" at bounding box center [1103, 531] width 15 height 14
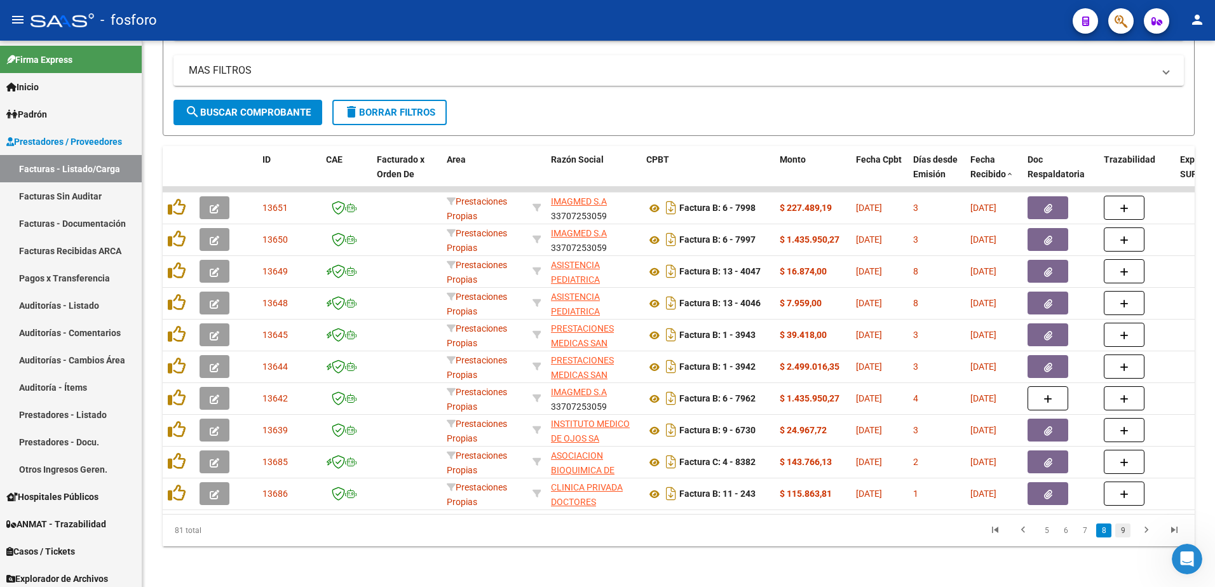
click at [1128, 538] on link "9" at bounding box center [1122, 531] width 15 height 14
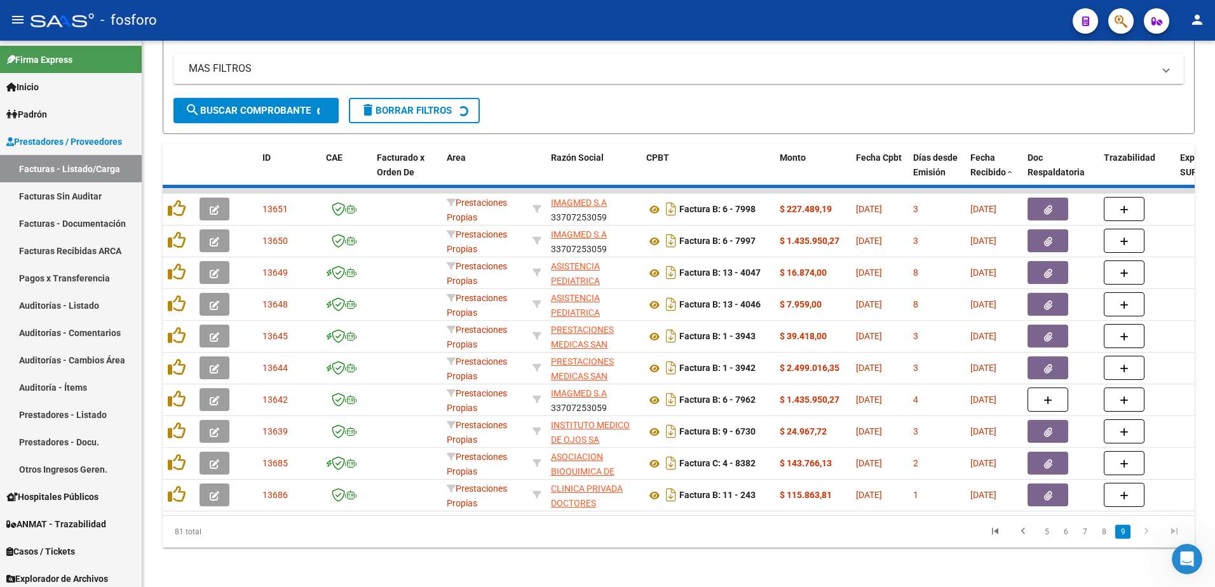
scroll to position [0, 0]
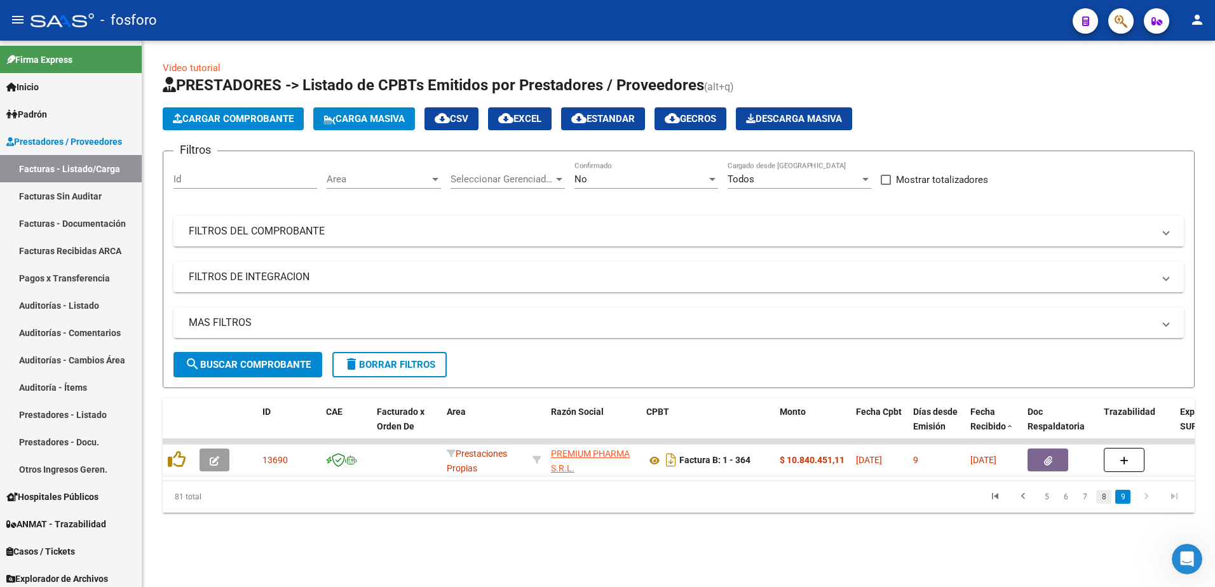
click at [1106, 504] on link "8" at bounding box center [1103, 497] width 15 height 14
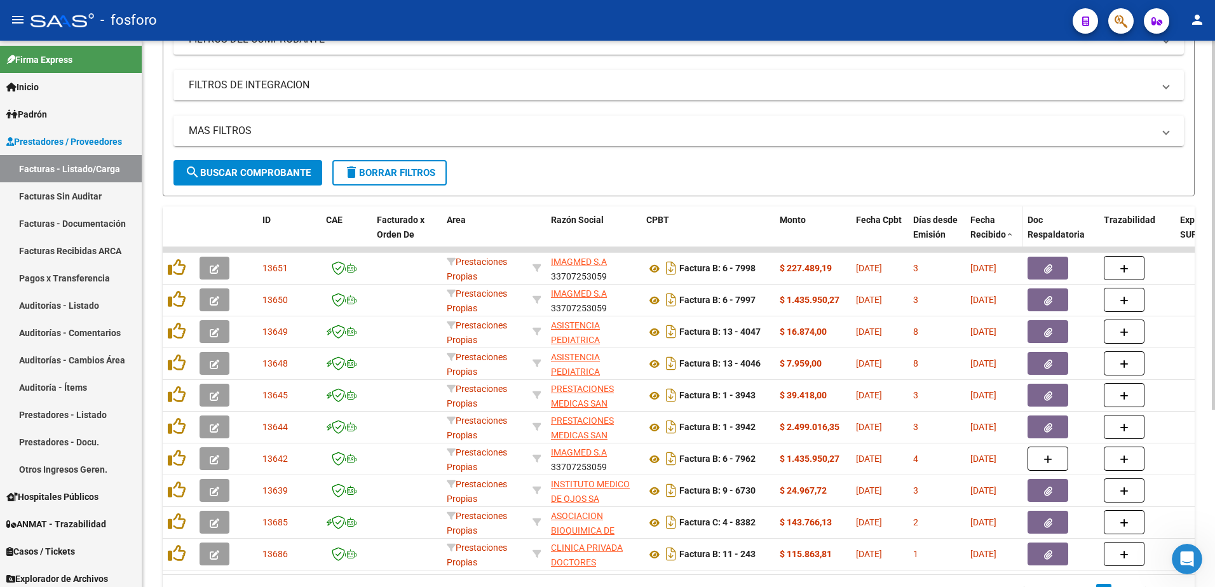
scroll to position [254, 0]
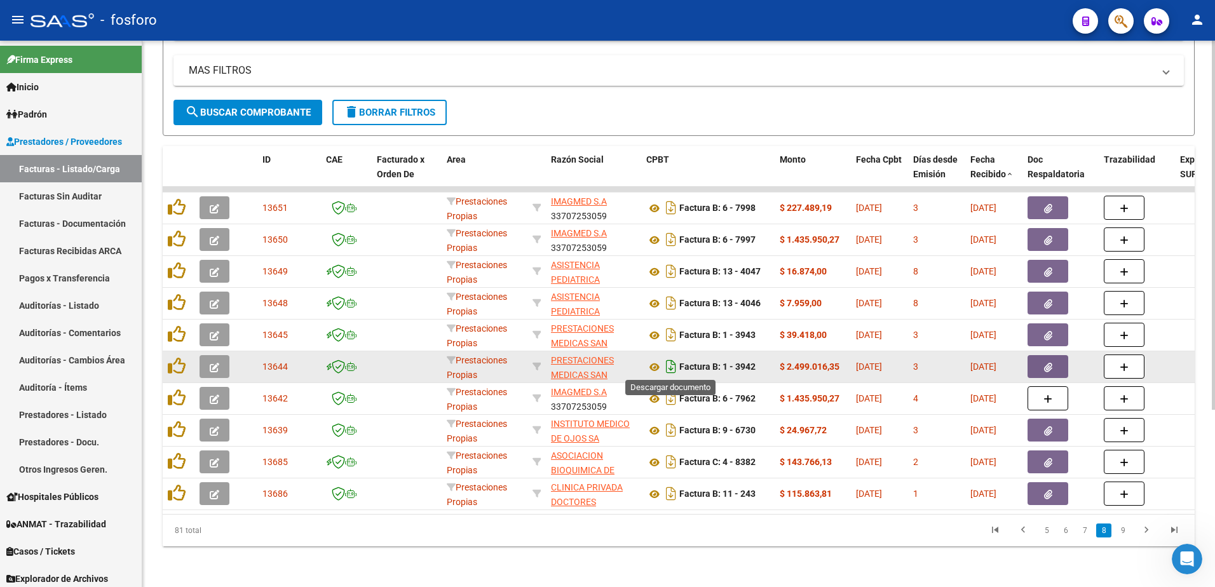
click at [665, 368] on icon "Descargar documento" at bounding box center [671, 367] width 17 height 20
click at [655, 362] on icon at bounding box center [654, 367] width 17 height 15
click at [1047, 363] on icon "button" at bounding box center [1048, 368] width 8 height 10
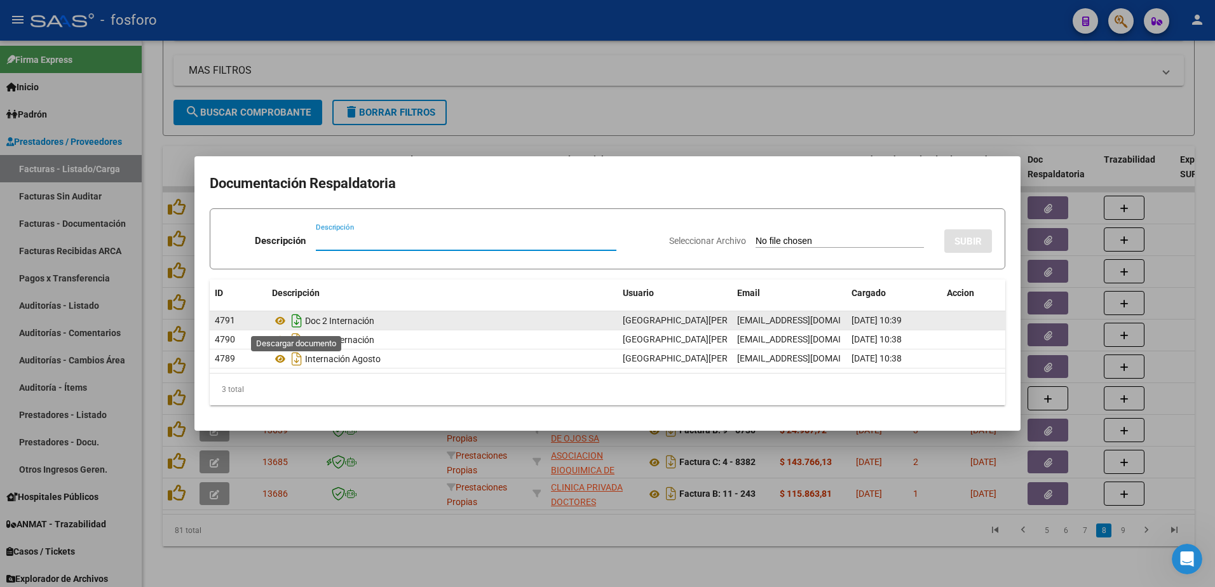
click at [300, 321] on icon "Descargar documento" at bounding box center [297, 321] width 17 height 20
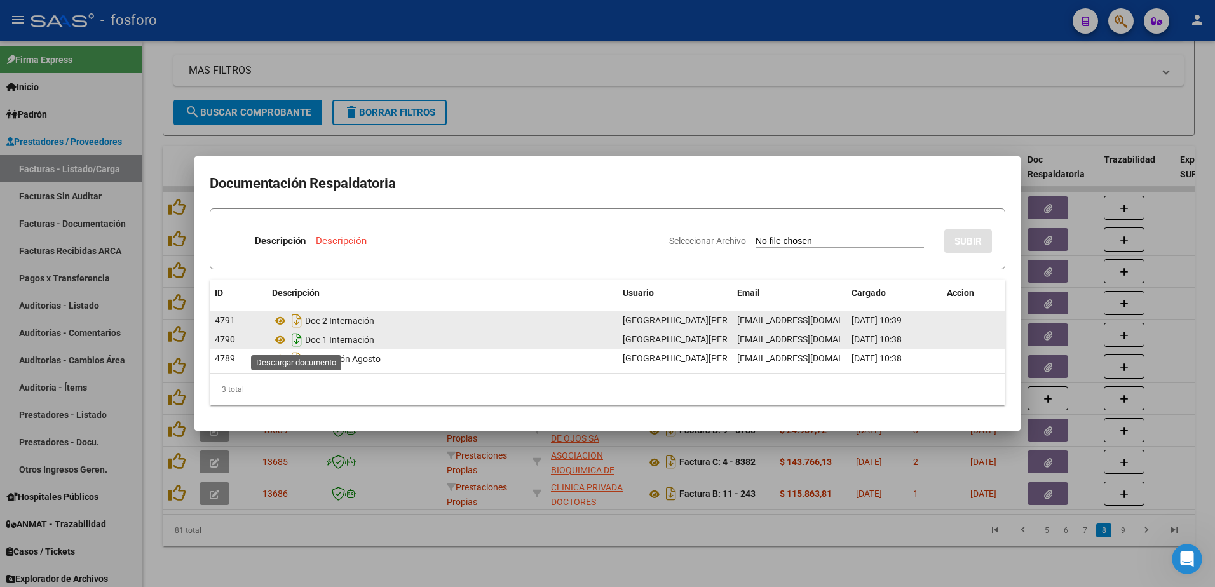
click at [297, 337] on icon "Descargar documento" at bounding box center [297, 340] width 17 height 20
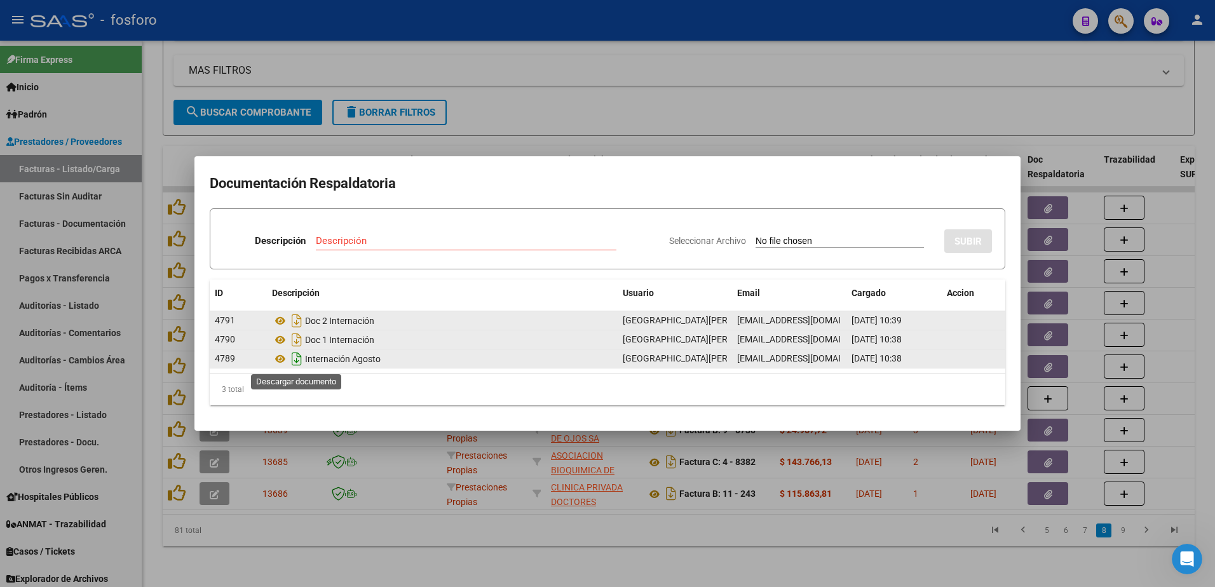
click at [294, 358] on icon "Descargar documento" at bounding box center [297, 359] width 17 height 20
click at [660, 104] on div at bounding box center [607, 293] width 1215 height 587
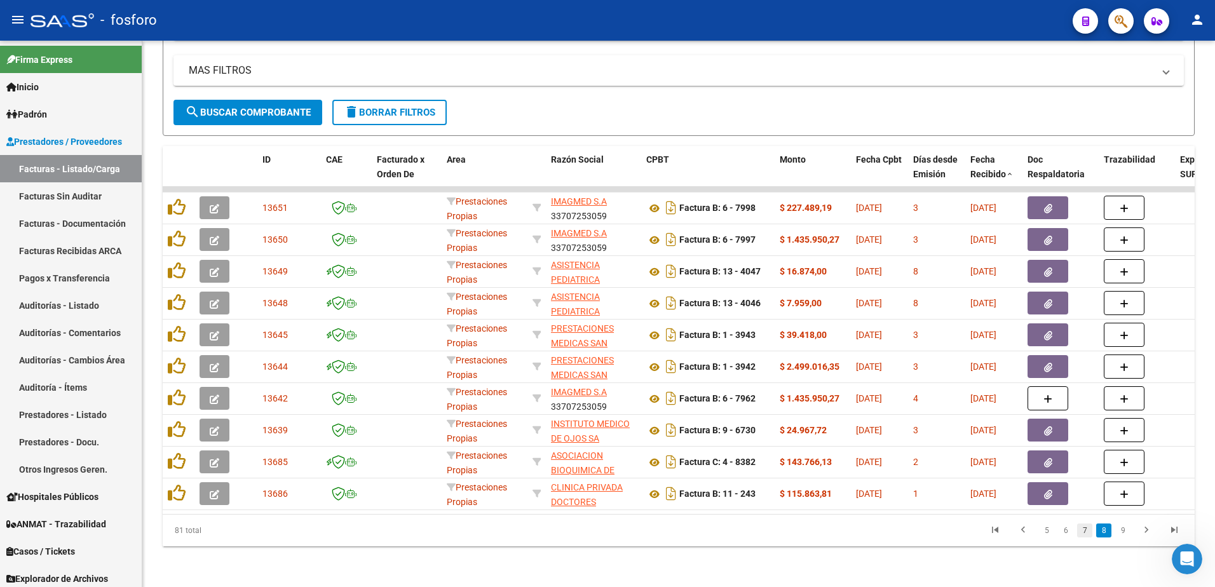
click at [1081, 538] on link "7" at bounding box center [1084, 531] width 15 height 14
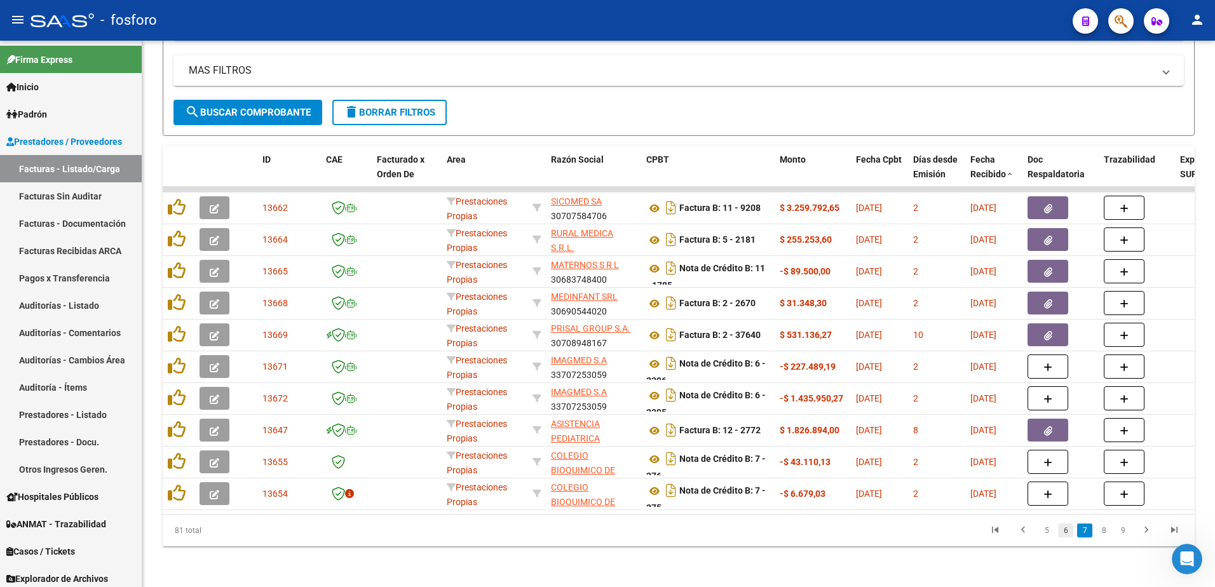
click at [1069, 538] on link "6" at bounding box center [1065, 531] width 15 height 14
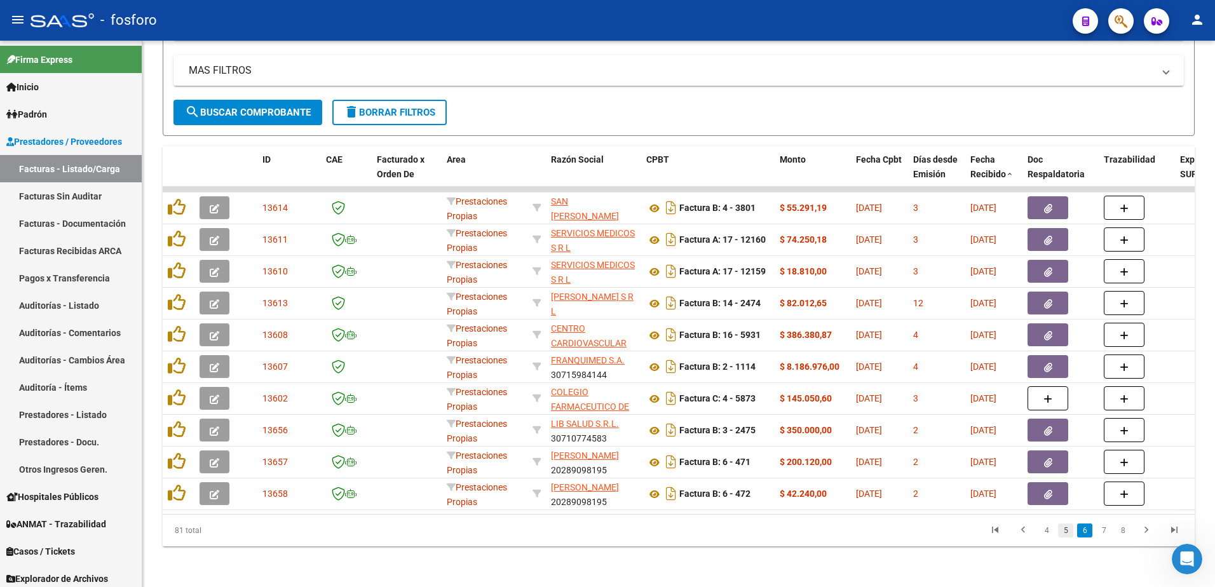
click at [1066, 538] on link "5" at bounding box center [1065, 531] width 15 height 14
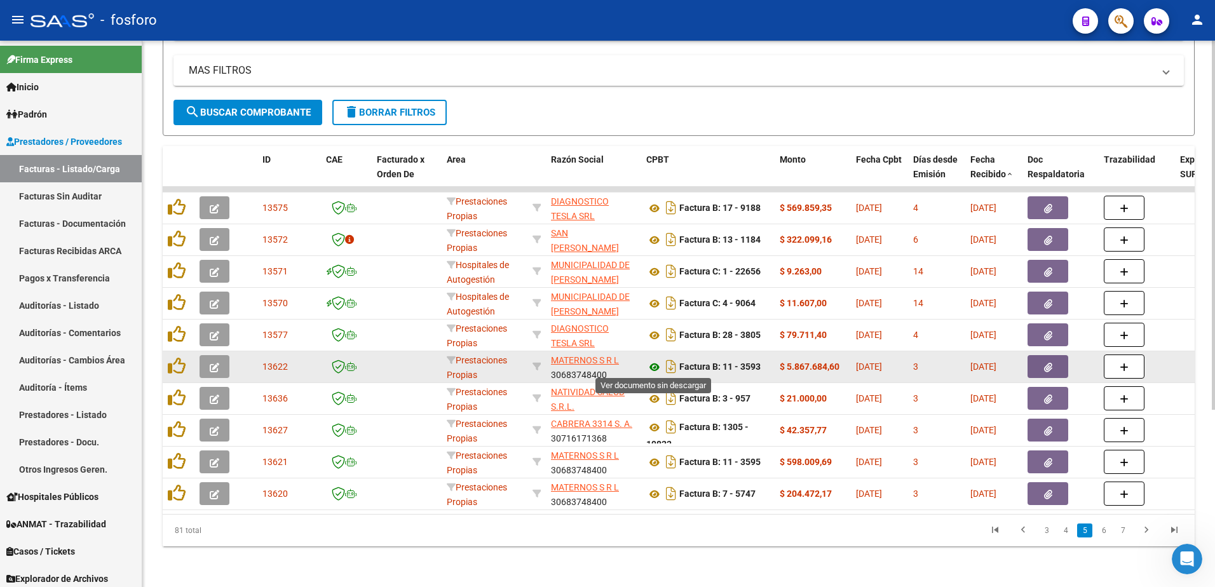
click at [651, 365] on icon at bounding box center [654, 367] width 17 height 15
click at [672, 369] on icon "Descargar documento" at bounding box center [671, 367] width 17 height 20
click at [1045, 368] on icon "button" at bounding box center [1048, 368] width 8 height 10
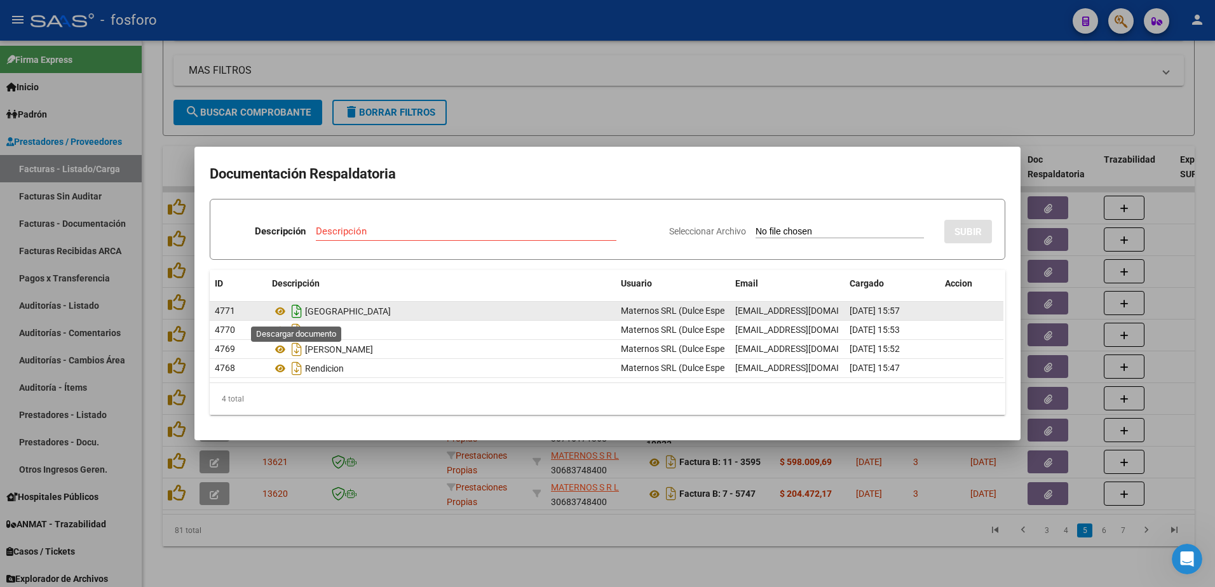
click at [294, 307] on icon "Descargar documento" at bounding box center [297, 311] width 17 height 20
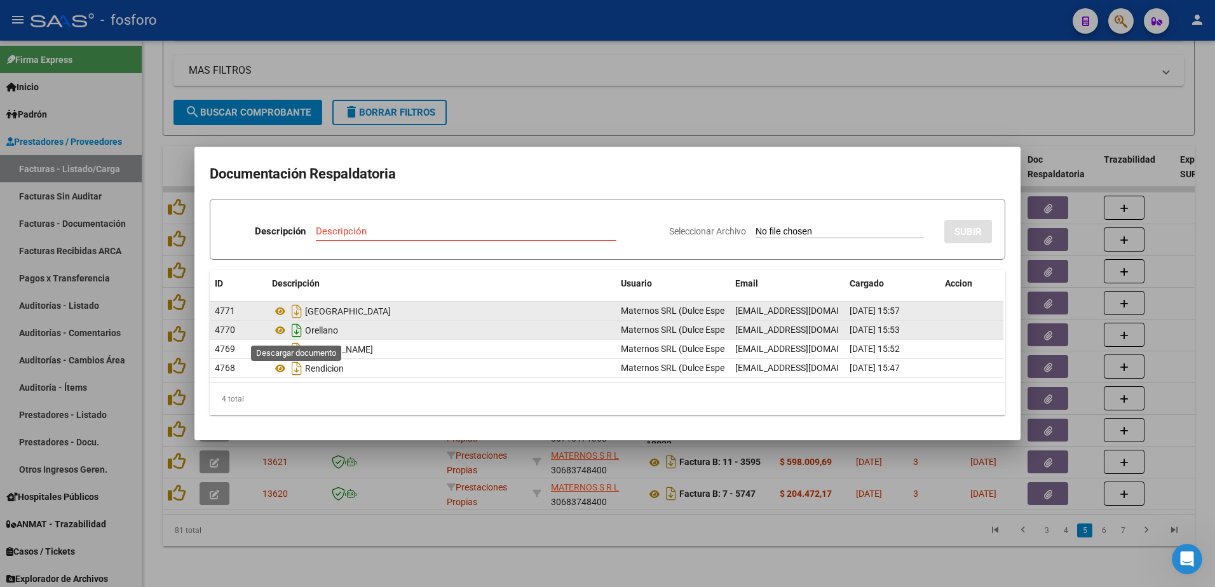
click at [295, 332] on icon "Descargar documento" at bounding box center [297, 330] width 17 height 20
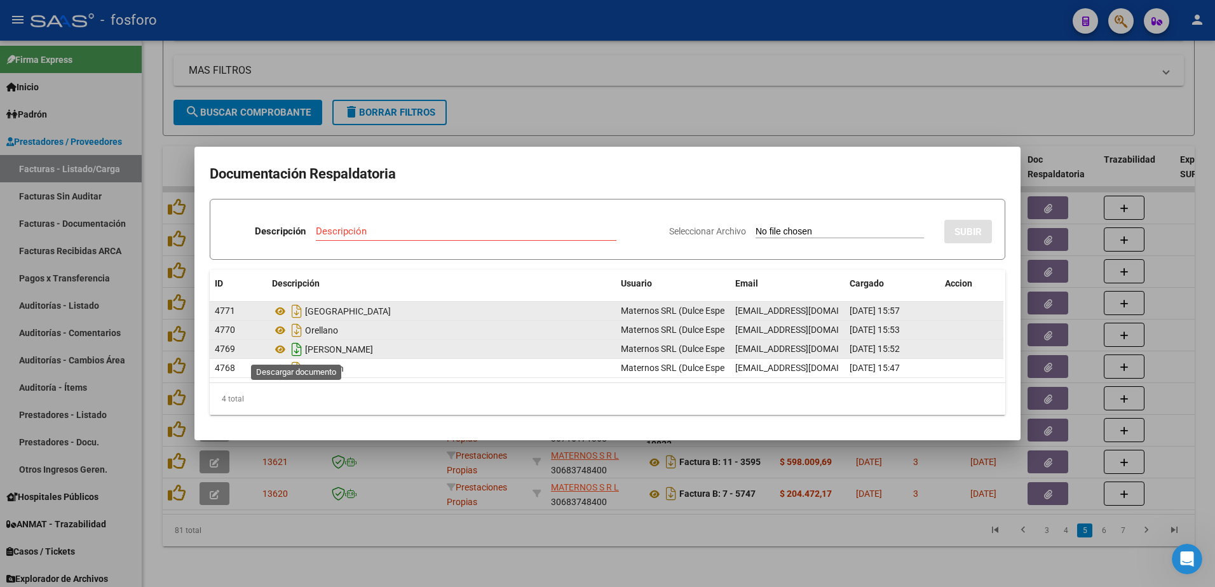
click at [297, 351] on icon "Descargar documento" at bounding box center [297, 349] width 17 height 20
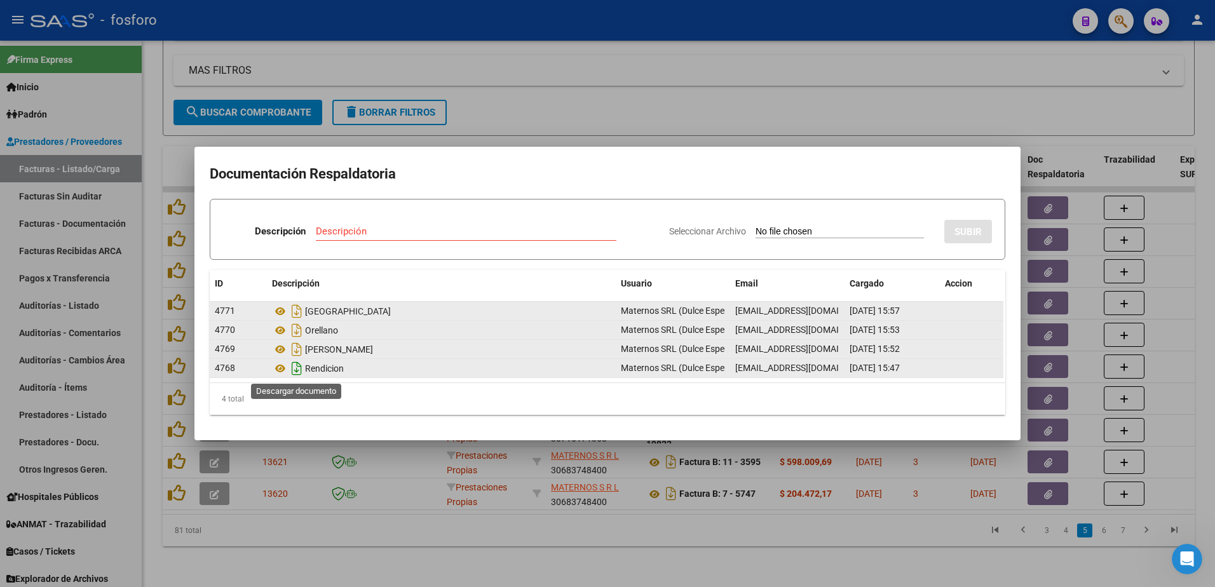
click at [296, 369] on icon "Descargar documento" at bounding box center [297, 368] width 17 height 20
click at [619, 109] on div at bounding box center [607, 293] width 1215 height 587
